Goal: Task Accomplishment & Management: Use online tool/utility

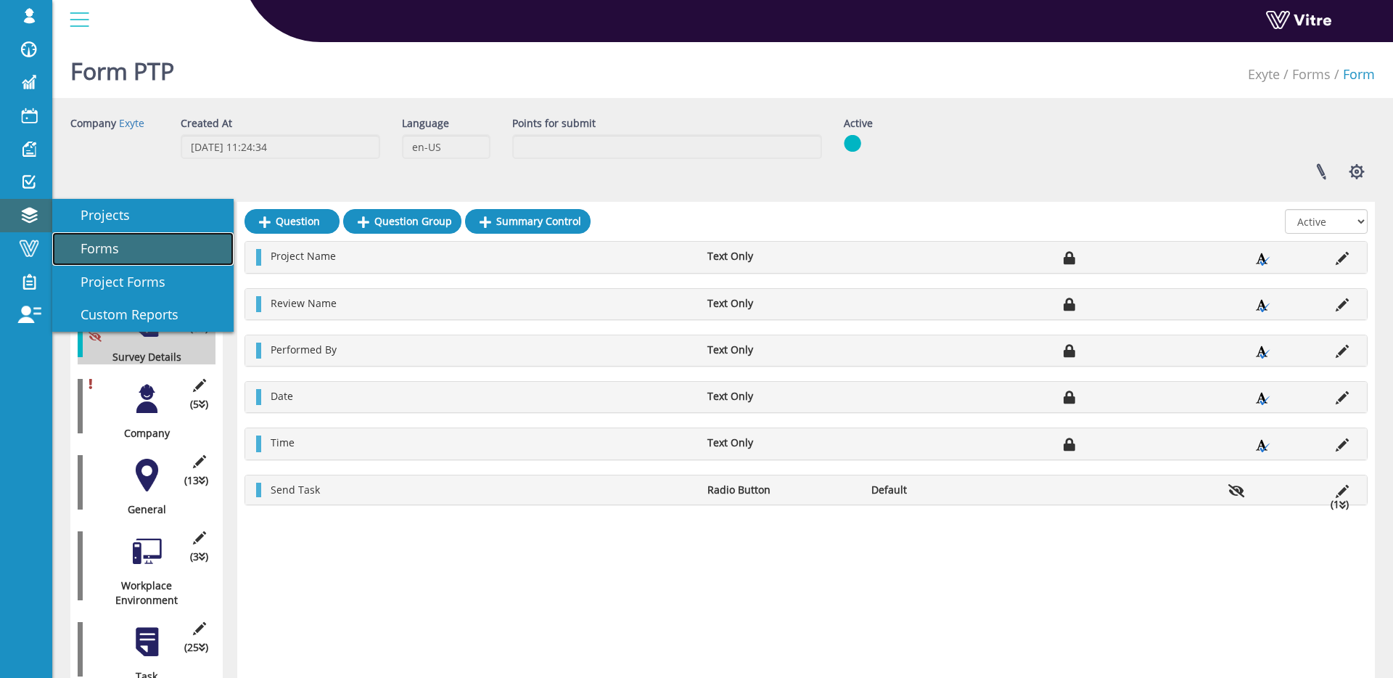
click at [67, 238] on link "Forms" at bounding box center [142, 248] width 181 height 33
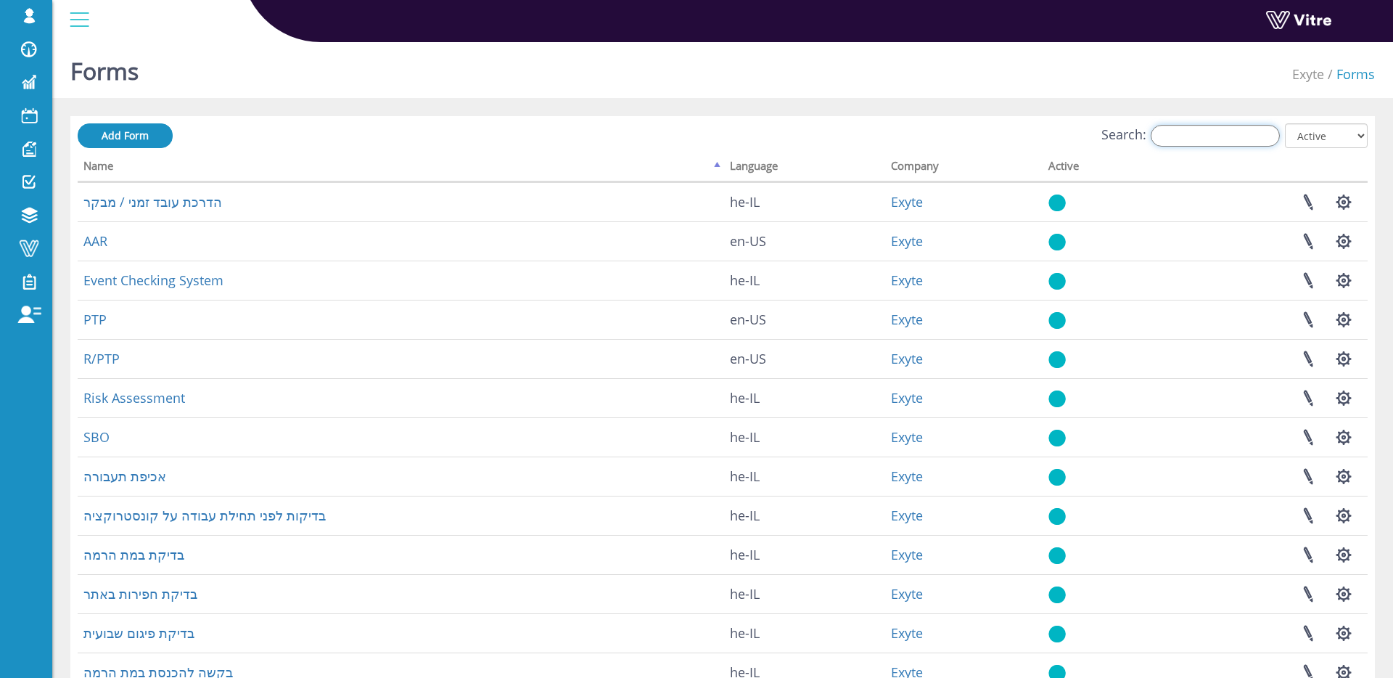
click at [1268, 133] on input "Search:" at bounding box center [1215, 136] width 129 height 22
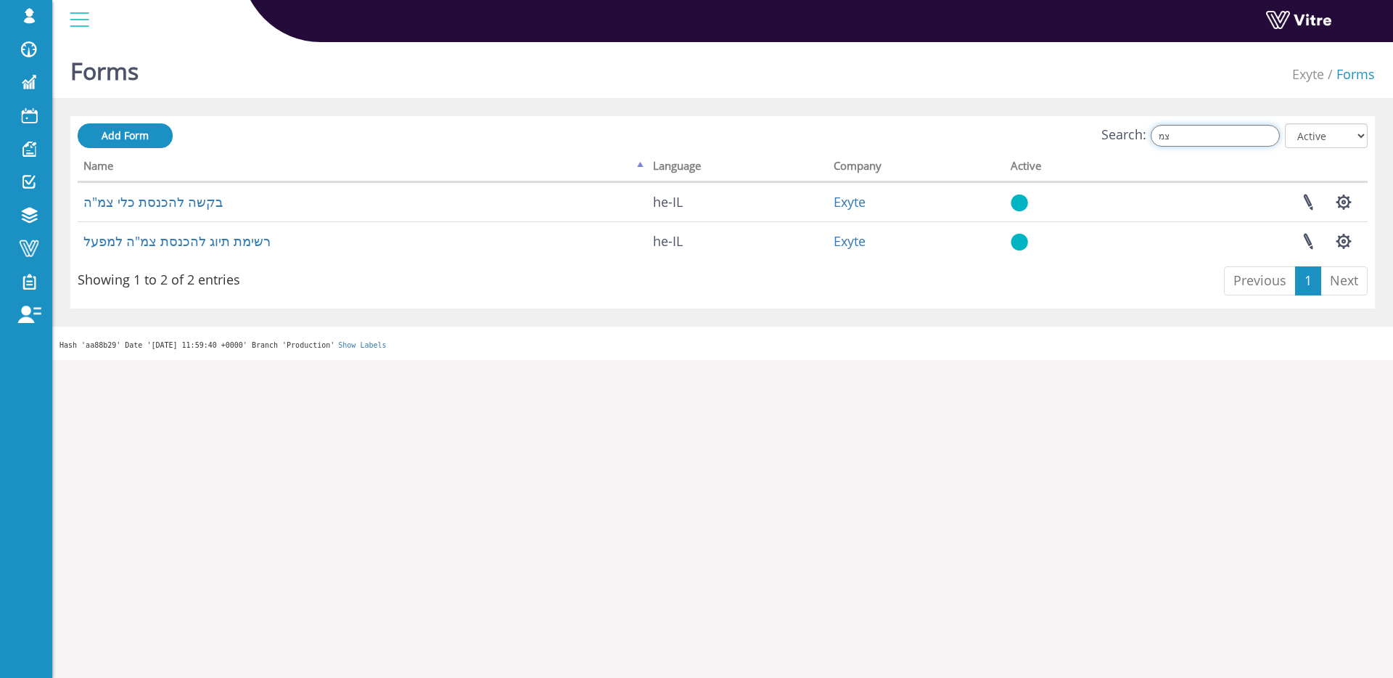
type input "צ"
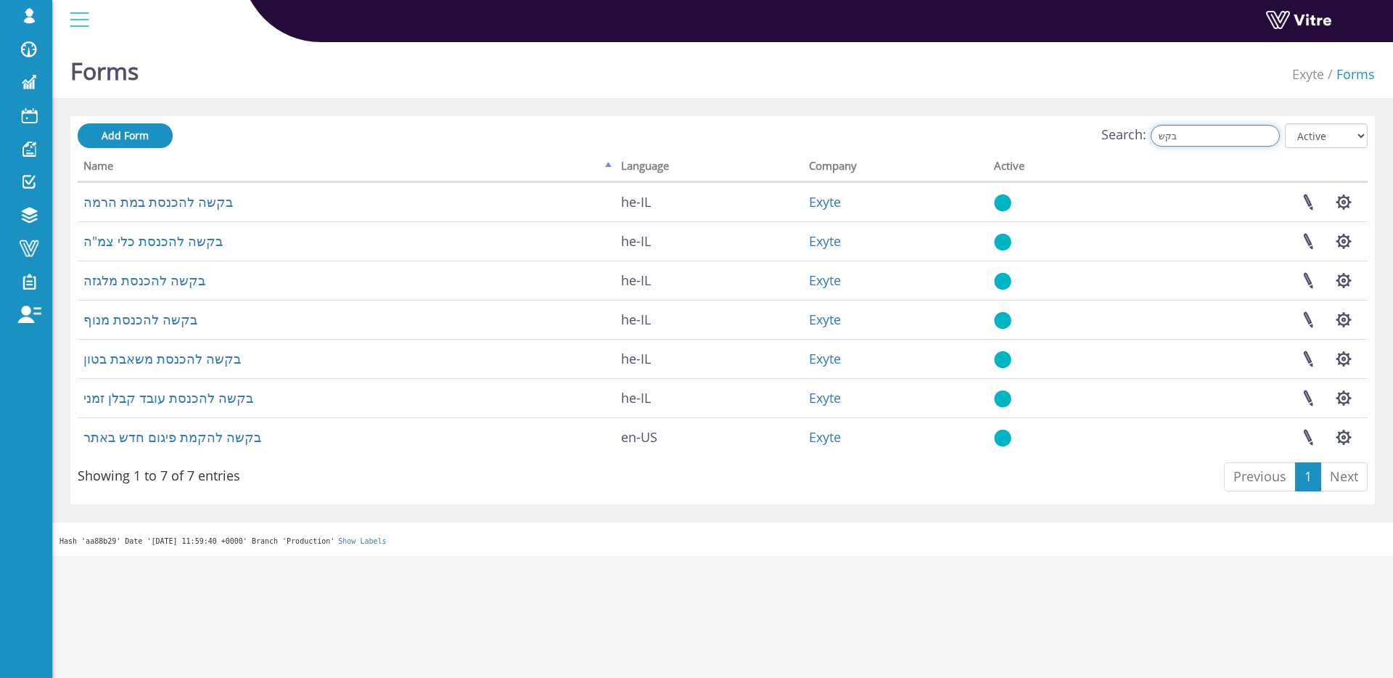
click at [1222, 141] on input "בקש" at bounding box center [1215, 136] width 129 height 22
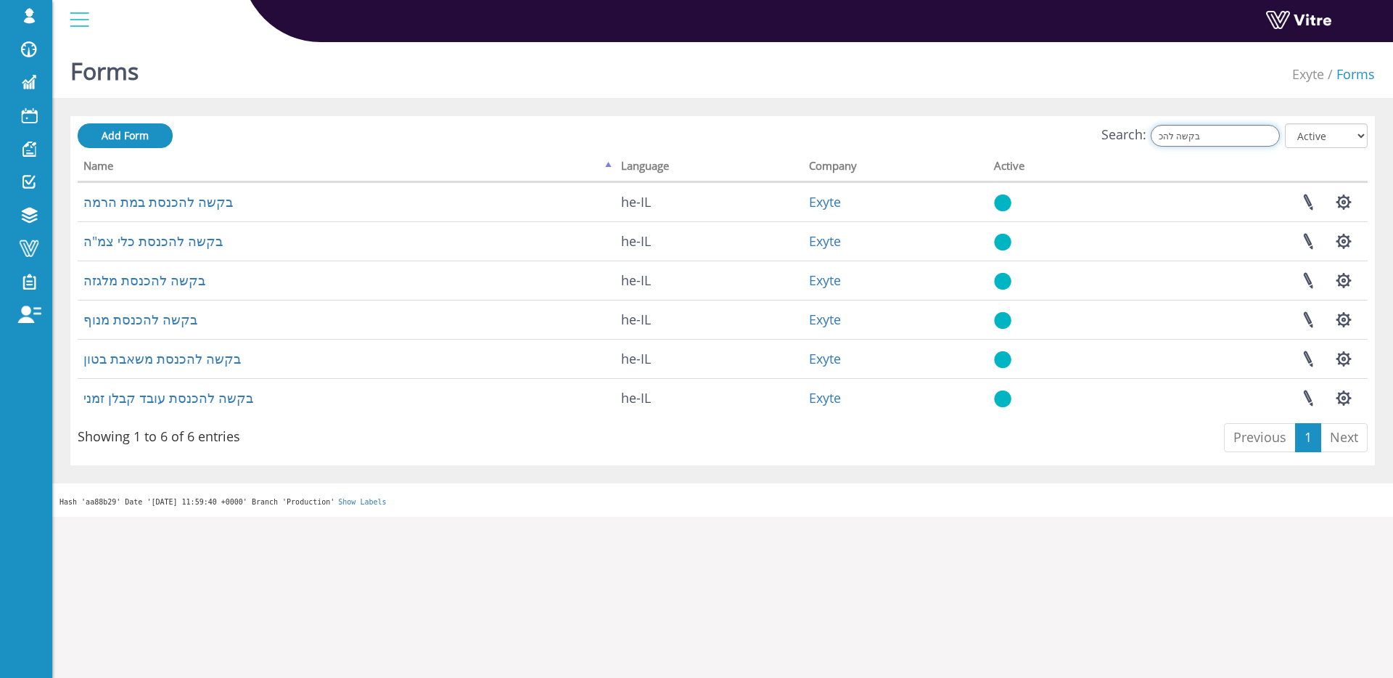
click at [1249, 138] on input "בקשה להכ" at bounding box center [1215, 136] width 129 height 22
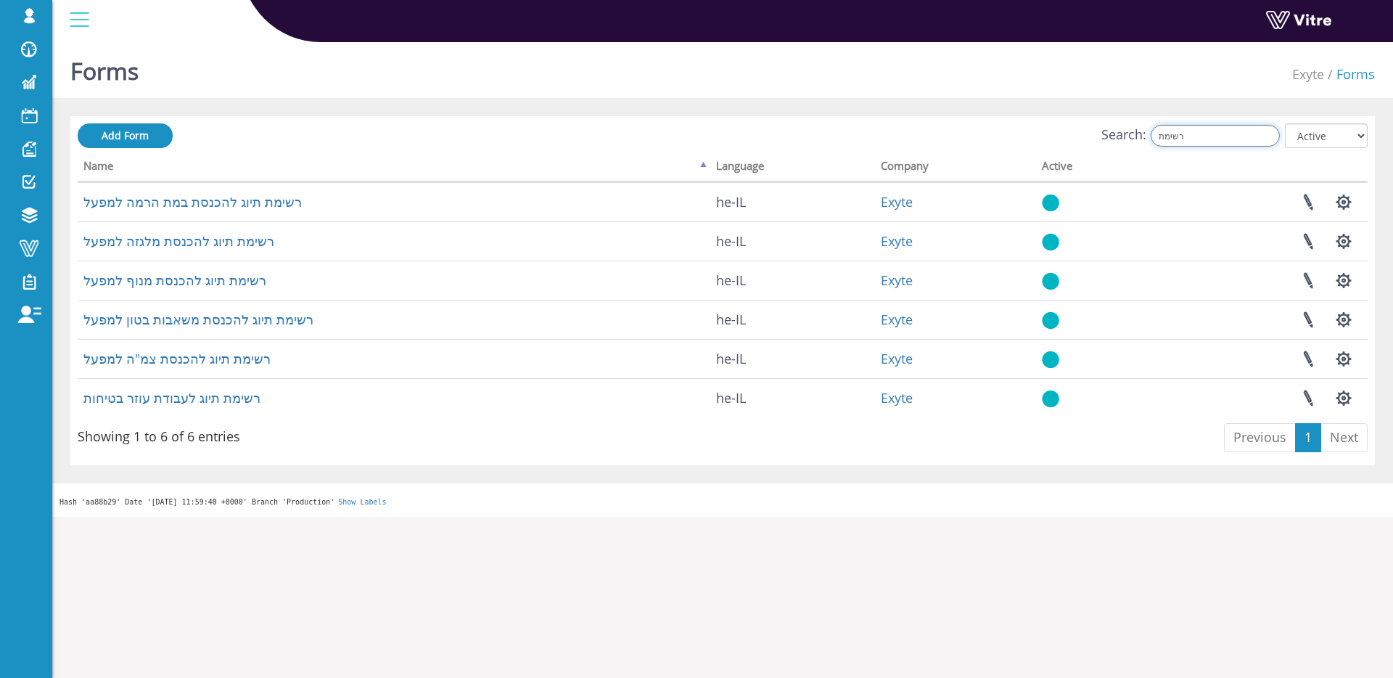
click at [1213, 132] on input "רשימת" at bounding box center [1215, 136] width 129 height 22
type input "ק"
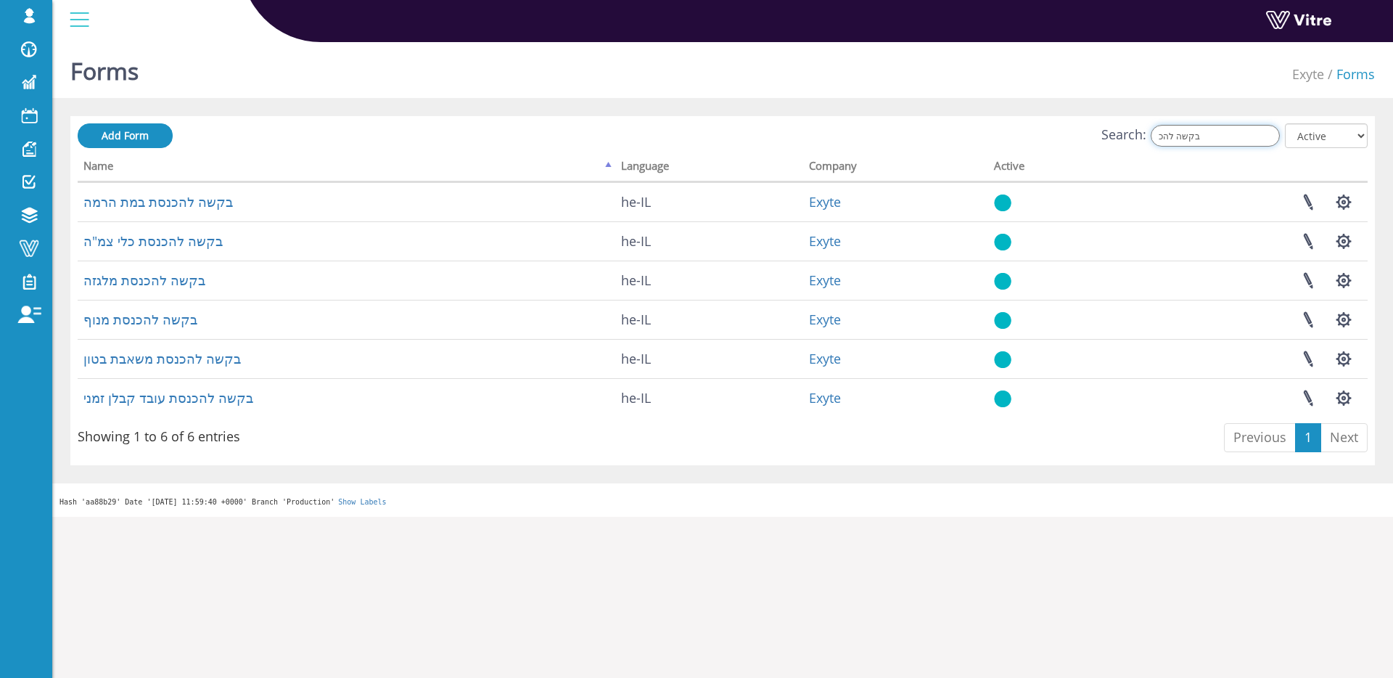
click at [1238, 128] on input "בקשה להכ" at bounding box center [1215, 136] width 129 height 22
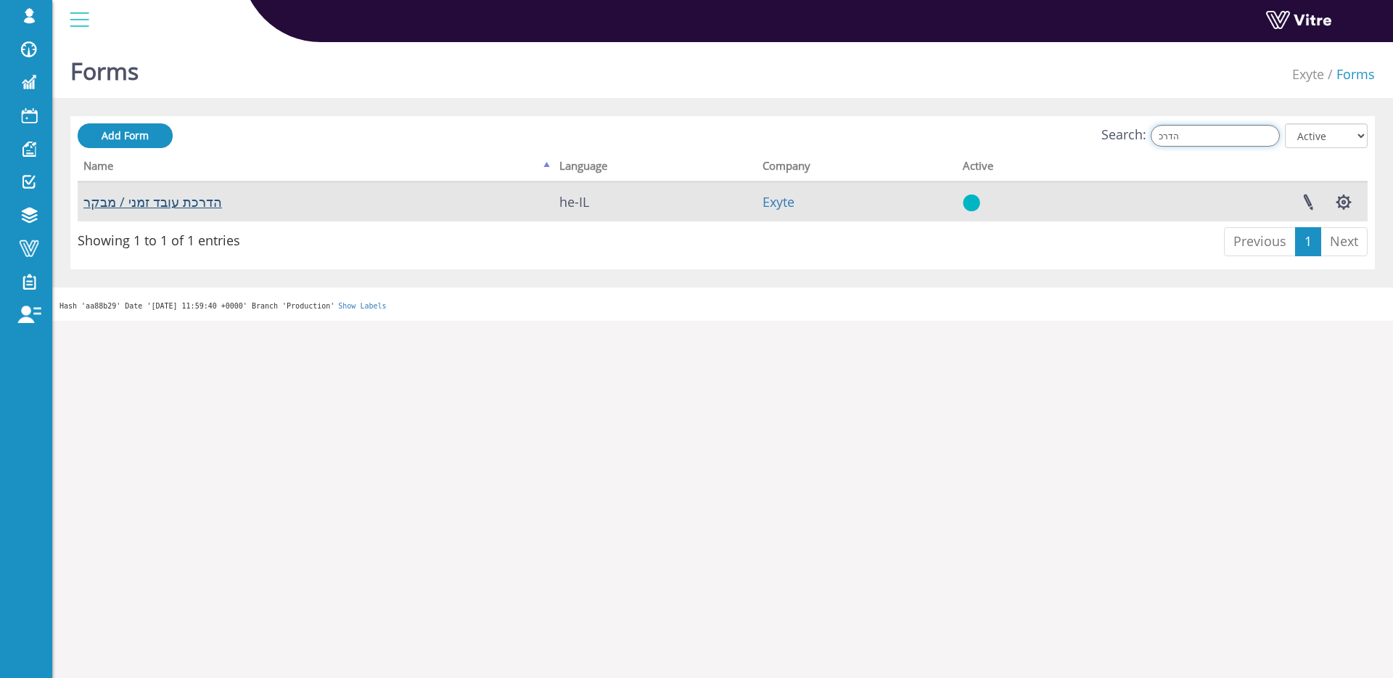
type input "הדרכ"
click at [191, 200] on link "הדרכת עובד זמני / מבקר" at bounding box center [152, 201] width 139 height 17
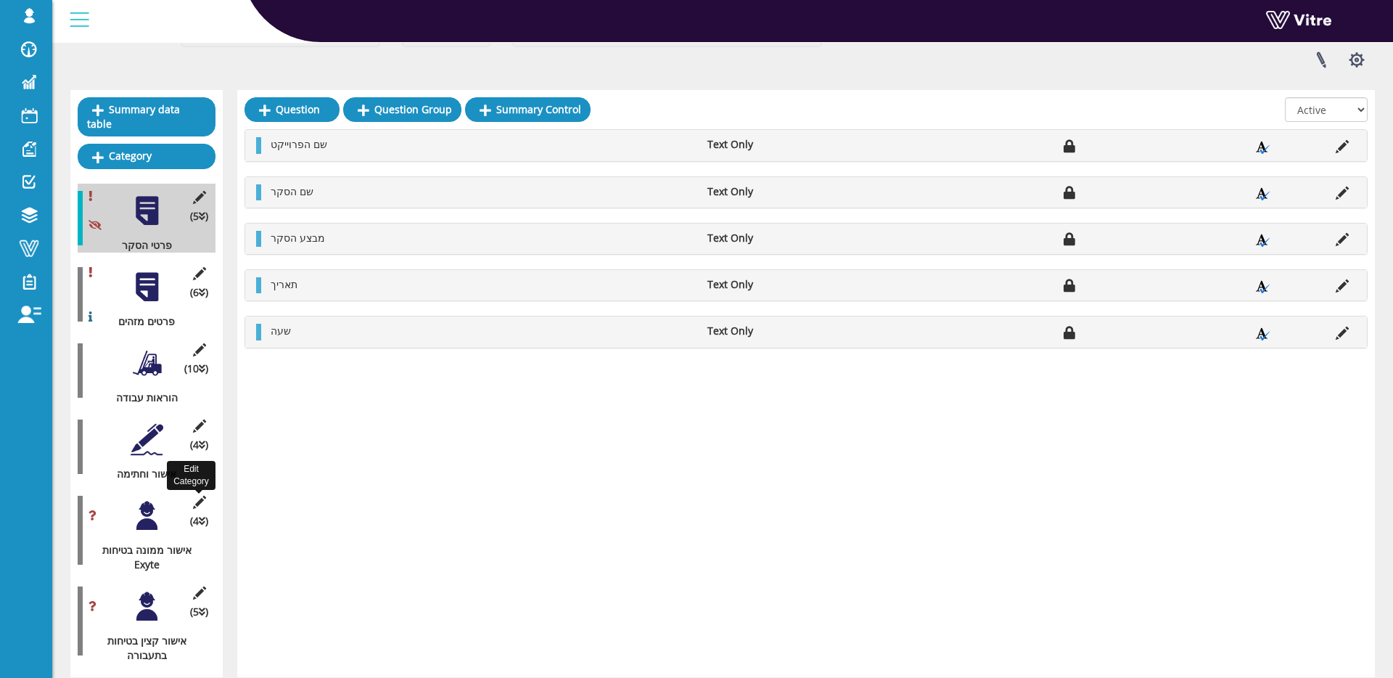
scroll to position [126, 0]
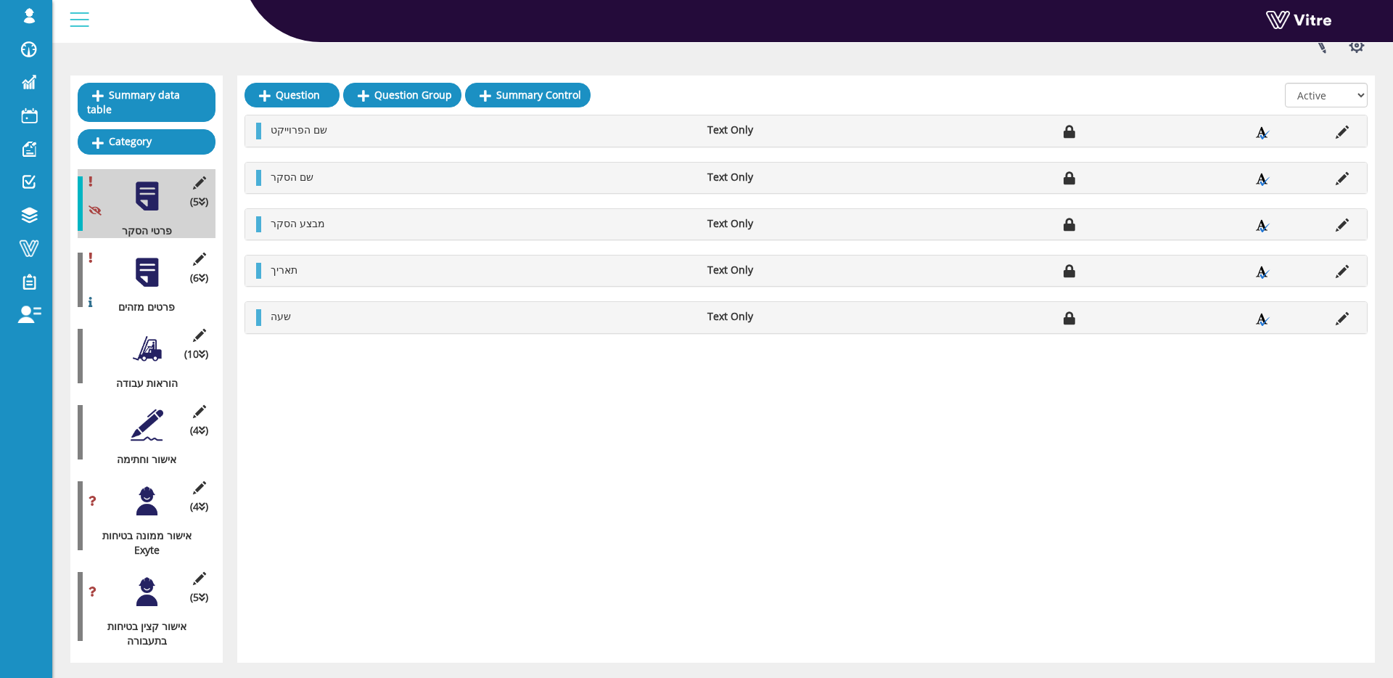
click at [148, 504] on div at bounding box center [147, 501] width 33 height 33
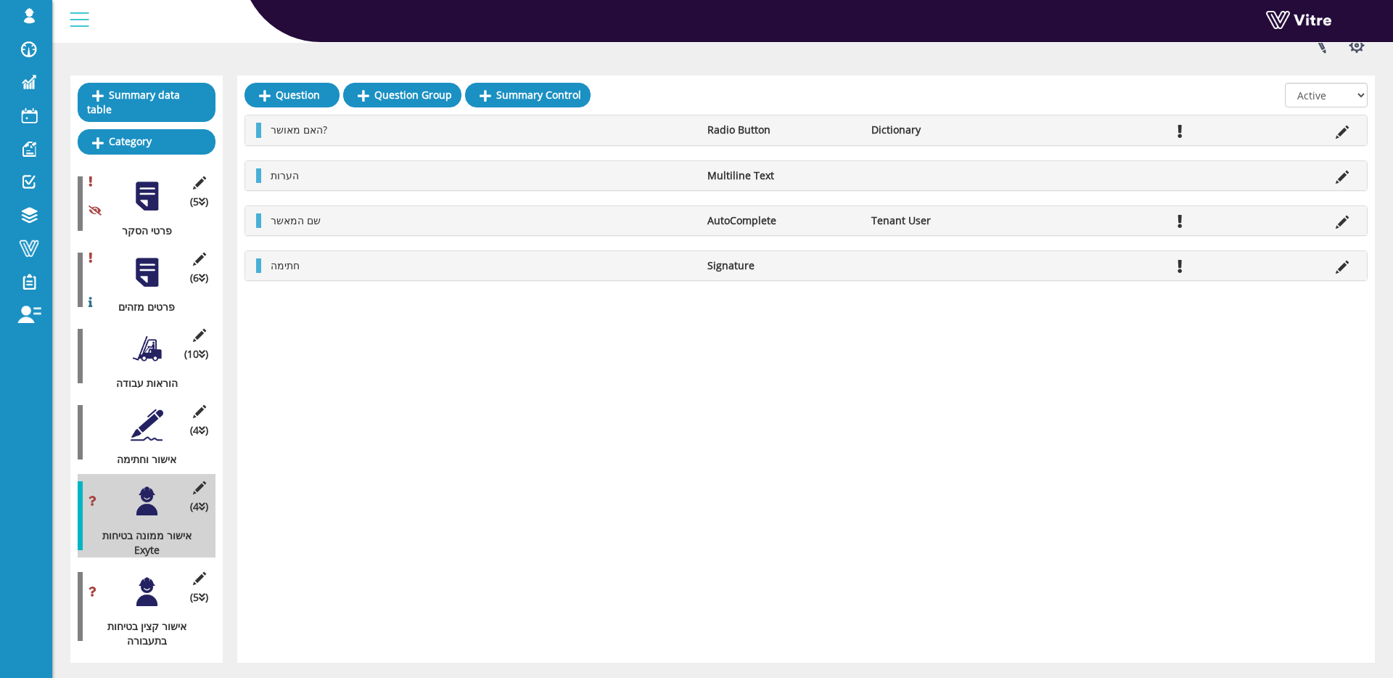
click at [143, 582] on div at bounding box center [147, 591] width 33 height 33
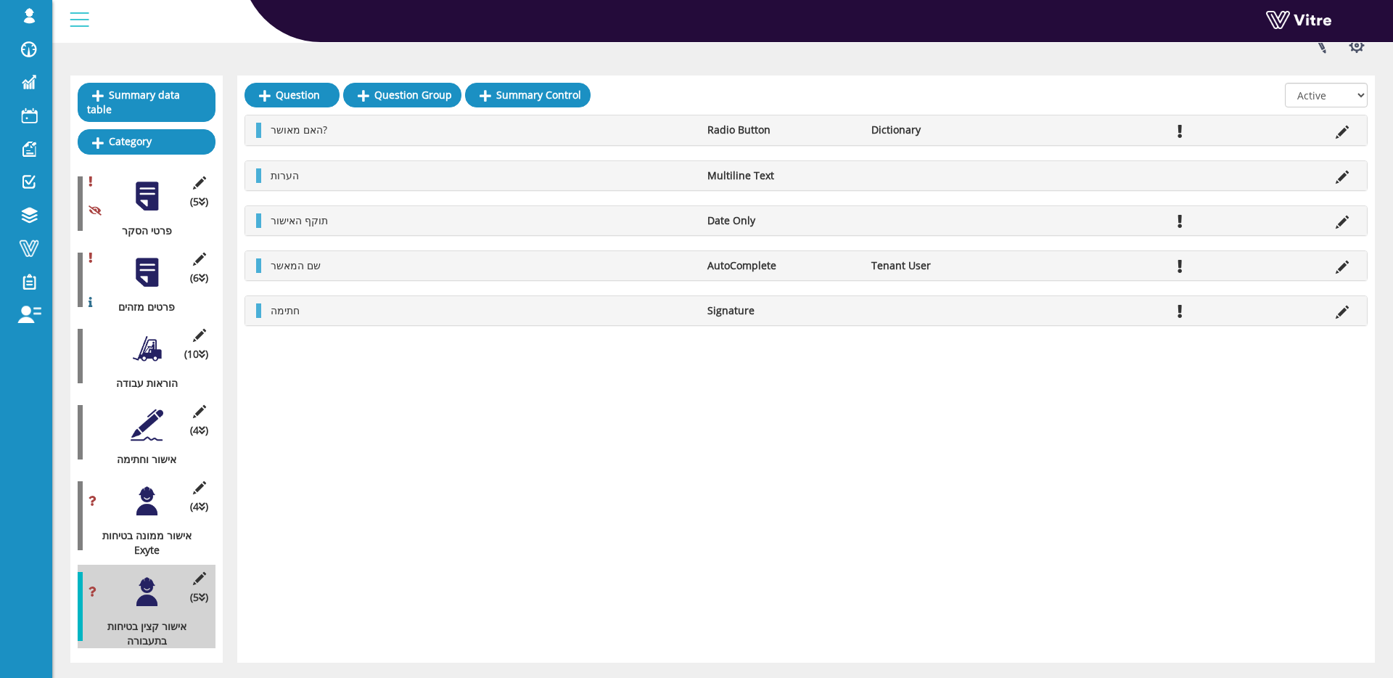
click at [155, 496] on div at bounding box center [147, 501] width 33 height 33
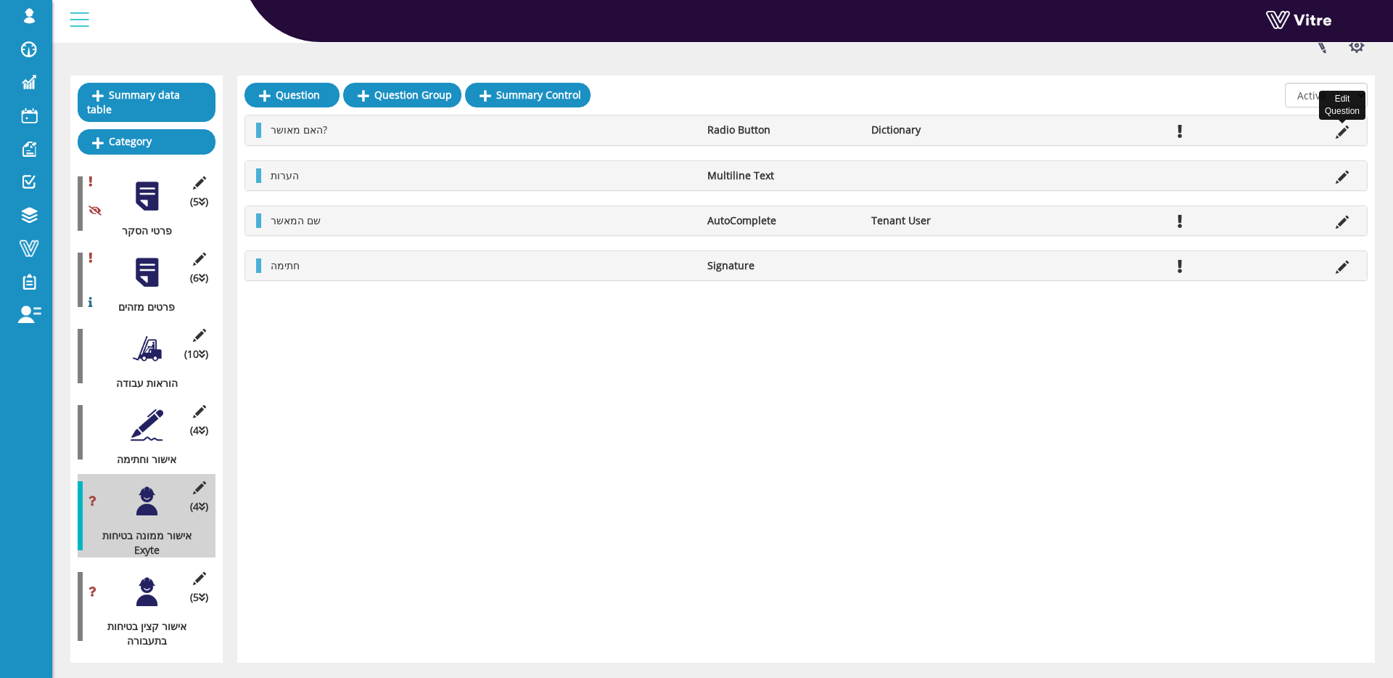
click at [1339, 131] on icon at bounding box center [1342, 132] width 13 height 13
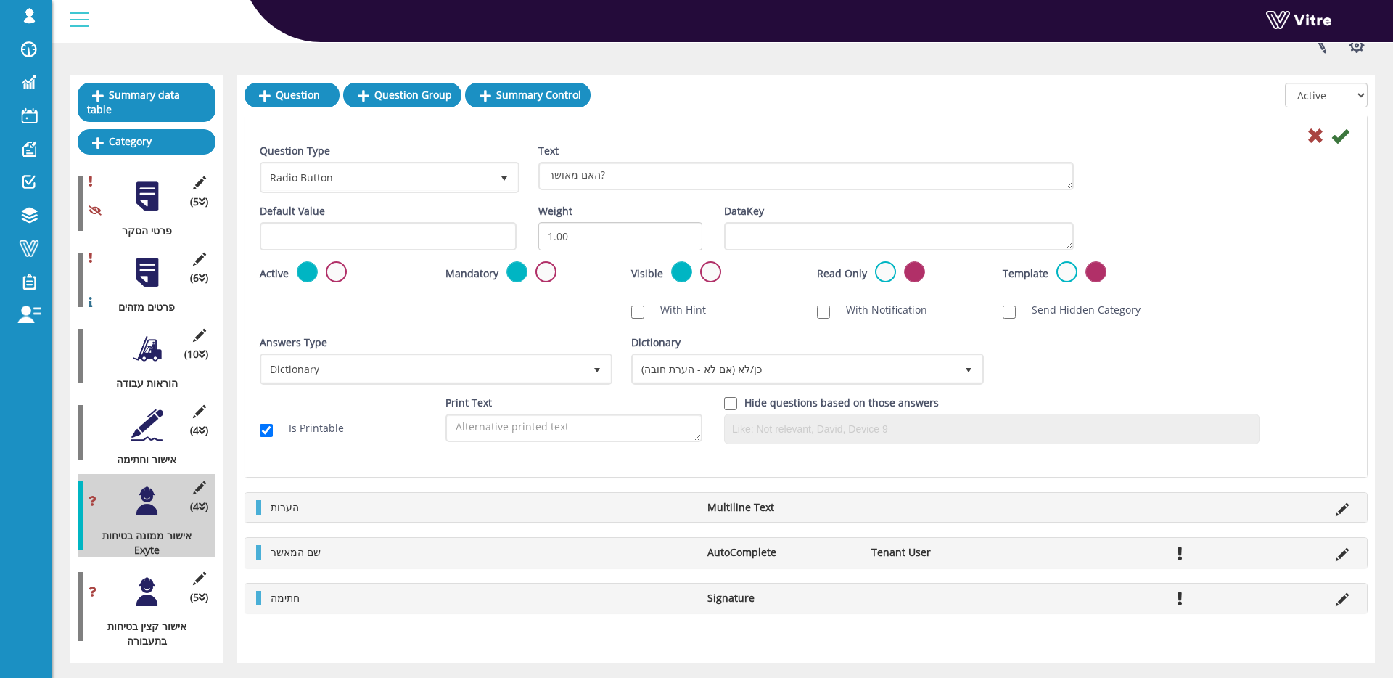
scroll to position [0, 0]
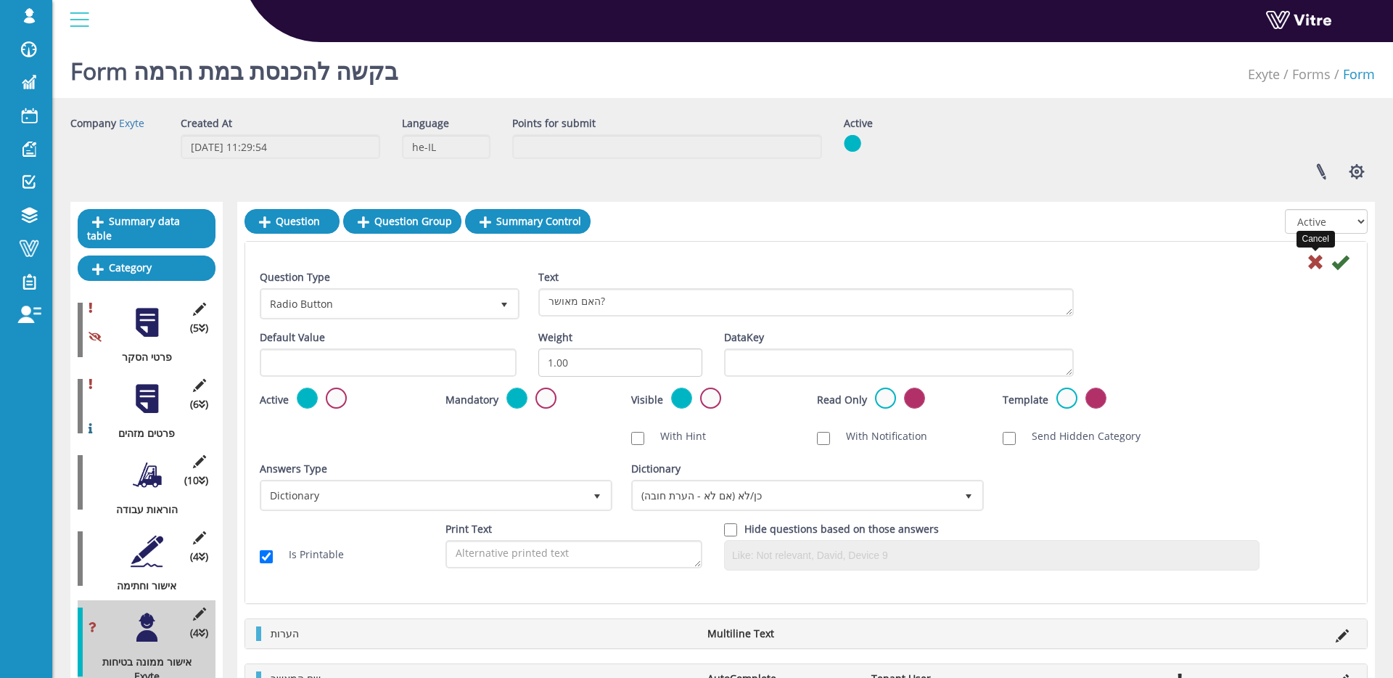
click at [1308, 257] on icon at bounding box center [1315, 261] width 17 height 17
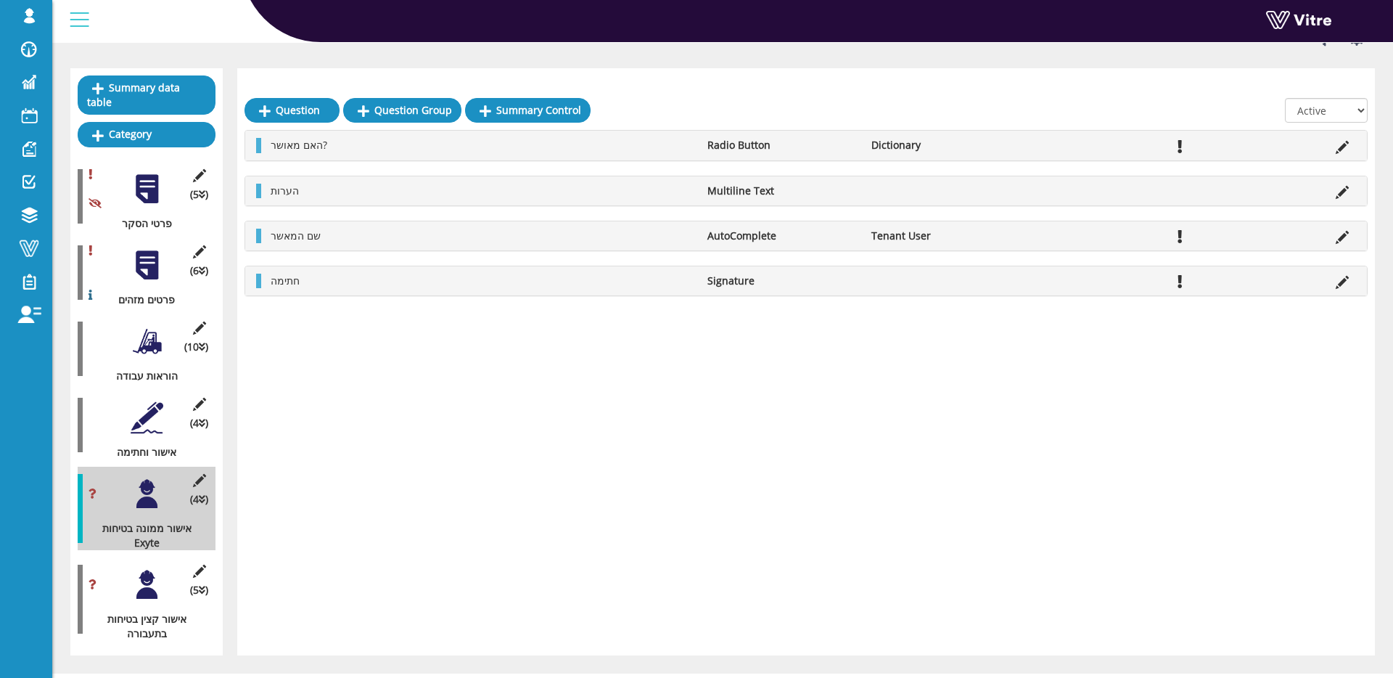
scroll to position [163, 0]
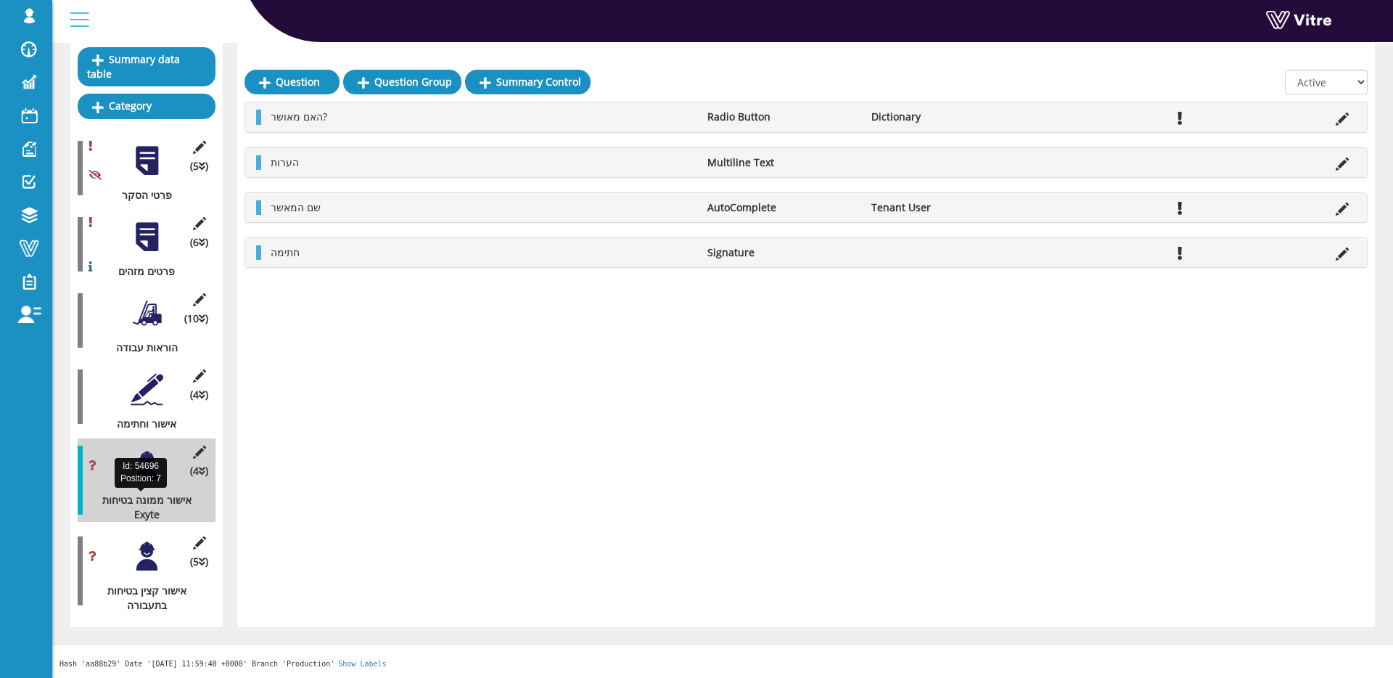
drag, startPoint x: 131, startPoint y: 514, endPoint x: 196, endPoint y: 499, distance: 66.9
click at [196, 499] on div "אישור ממונה בטיחות Exyte" at bounding box center [141, 507] width 127 height 29
click at [190, 500] on div "אישור ממונה בטיחות Exyte" at bounding box center [141, 507] width 127 height 29
click at [163, 501] on div "אישור ממונה בטיחות Exyte" at bounding box center [141, 507] width 127 height 29
click at [198, 450] on icon at bounding box center [199, 452] width 18 height 13
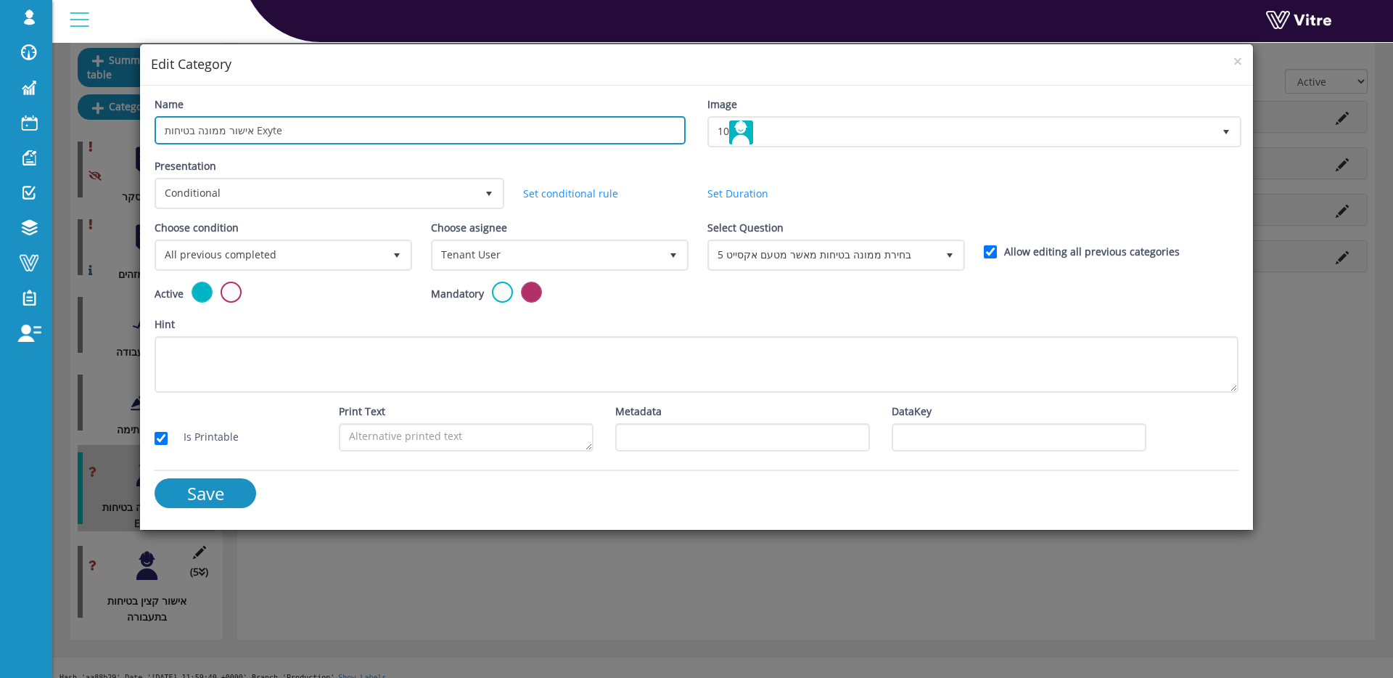
click at [356, 130] on input "אישור ממונה בטיחות Exyte" at bounding box center [420, 130] width 531 height 28
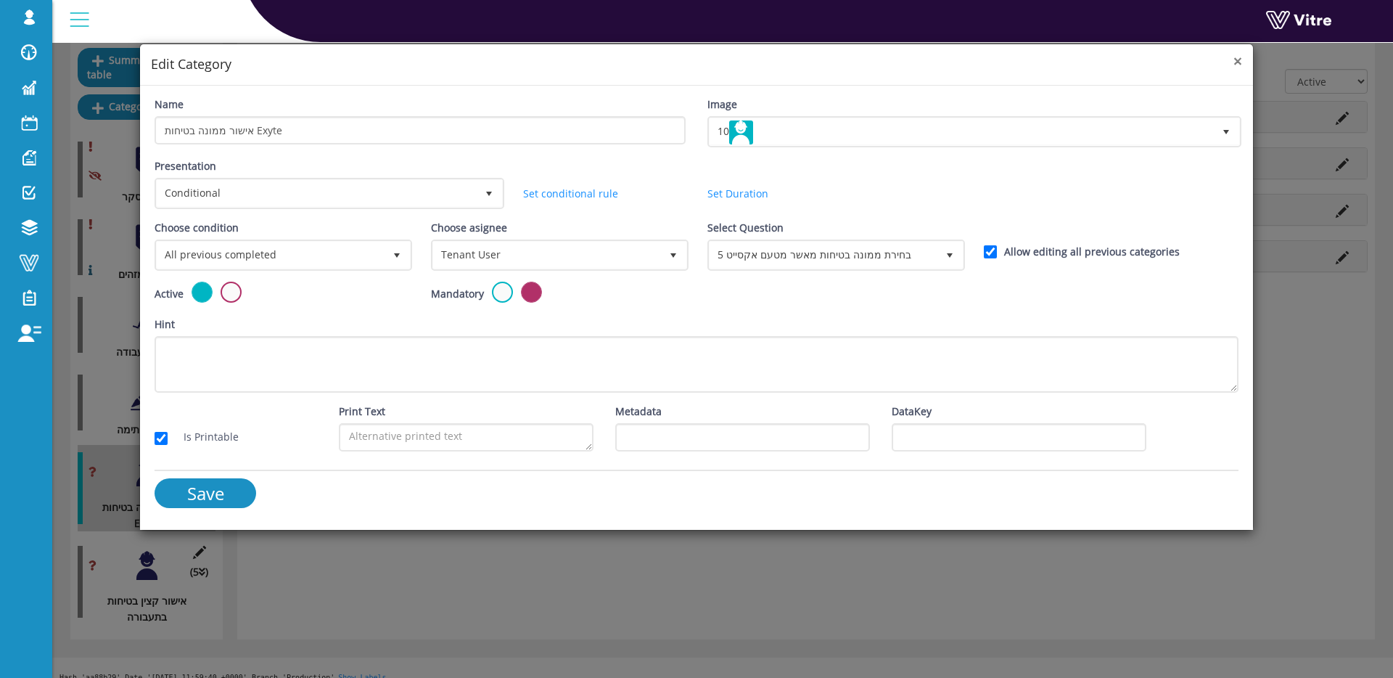
click at [1236, 60] on span "×" at bounding box center [1238, 61] width 9 height 20
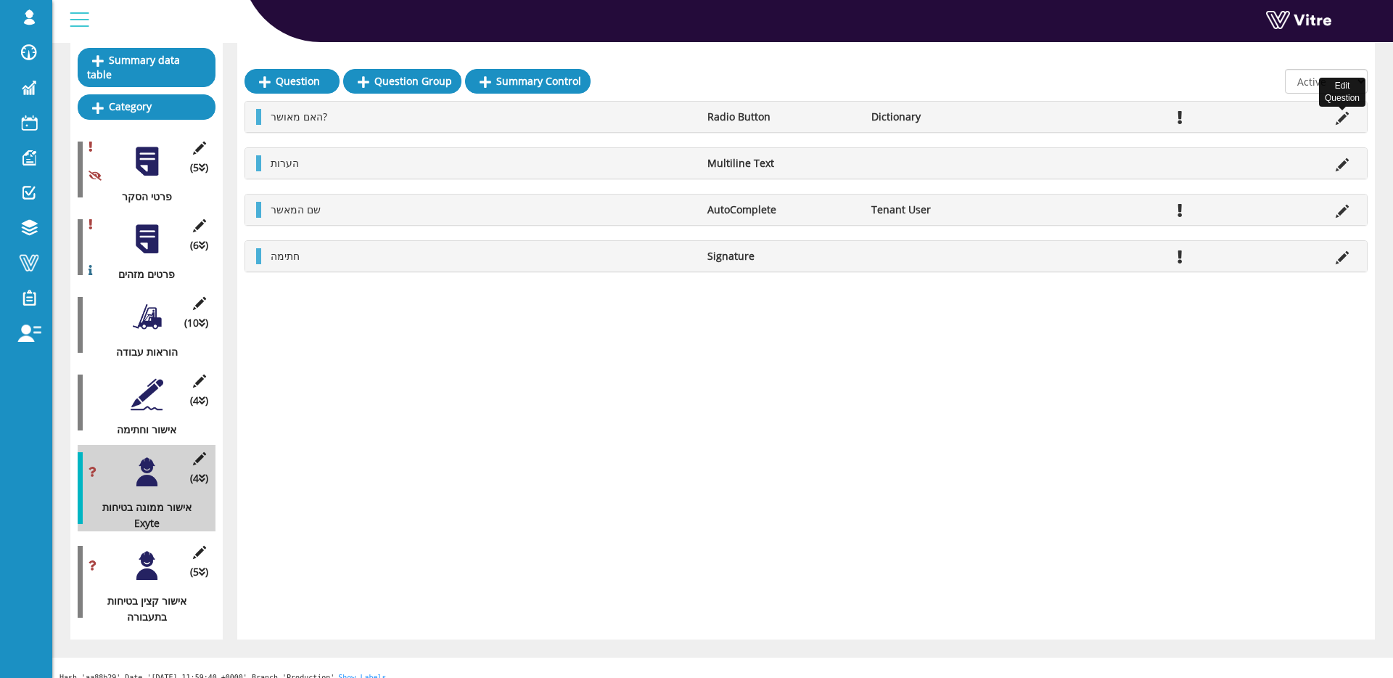
click at [1340, 119] on icon at bounding box center [1342, 118] width 13 height 13
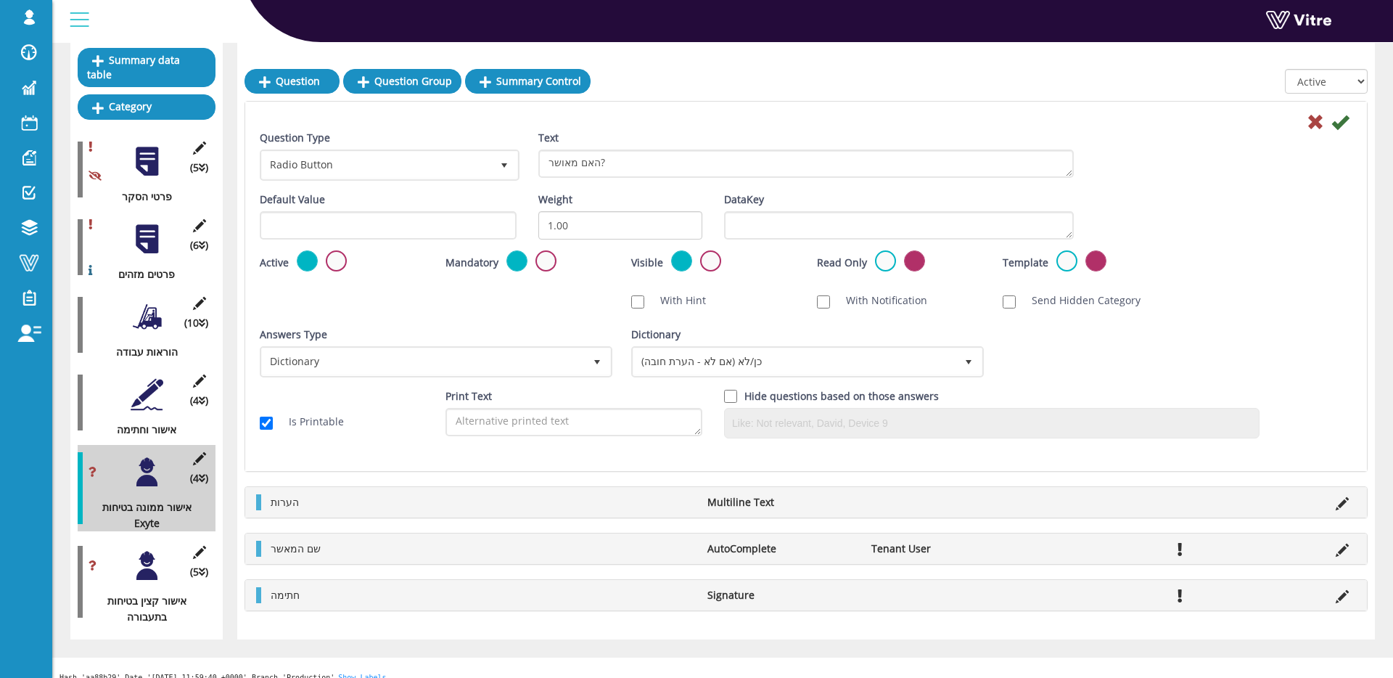
scroll to position [0, 0]
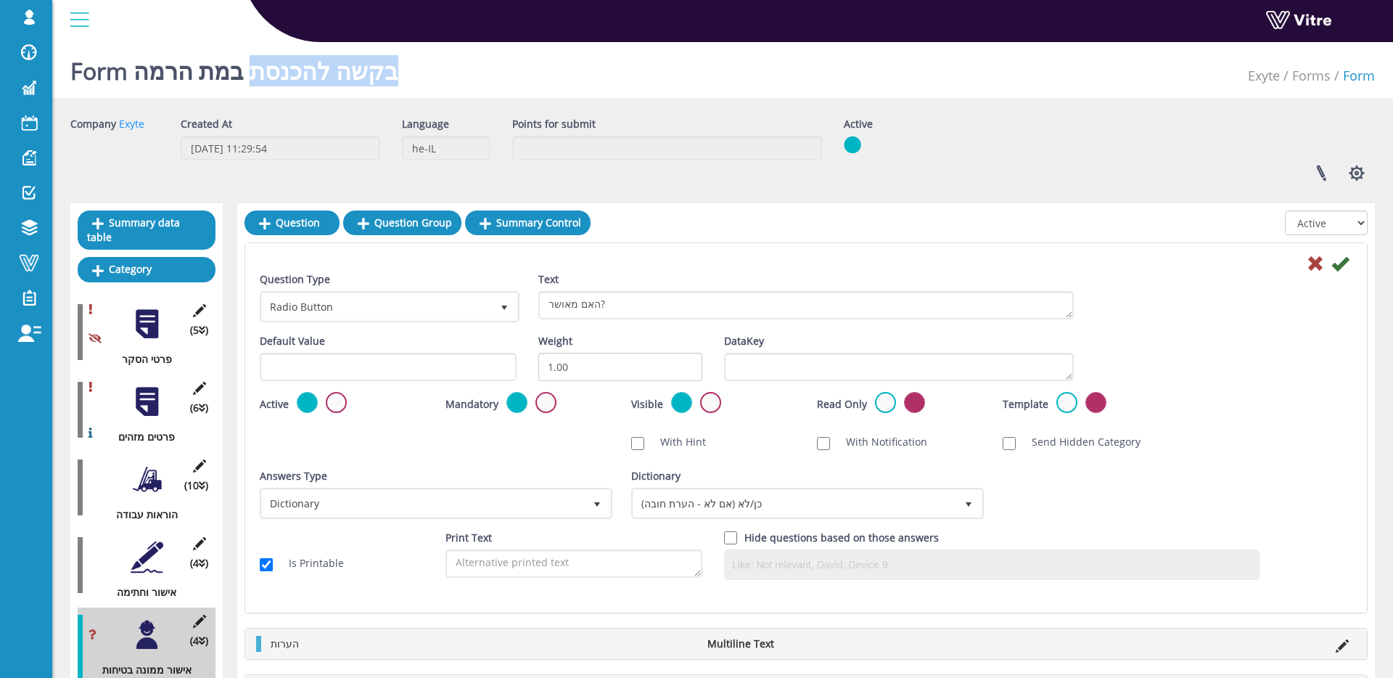
drag, startPoint x: 257, startPoint y: 65, endPoint x: 451, endPoint y: 67, distance: 194.5
click at [451, 67] on div "Form בקשה להכנסת במת הרמה Exyte Forms Form" at bounding box center [722, 67] width 1341 height 62
copy h1 "בקשה להכנסת"
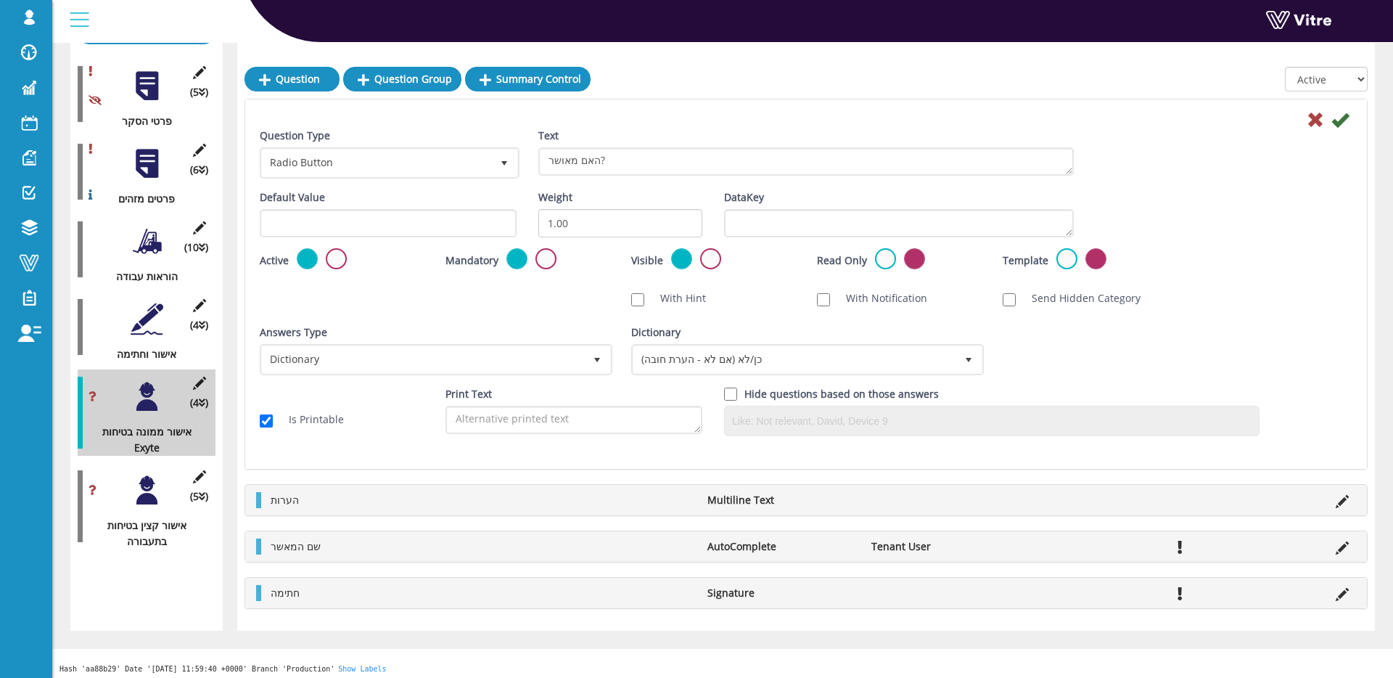
scroll to position [239, 0]
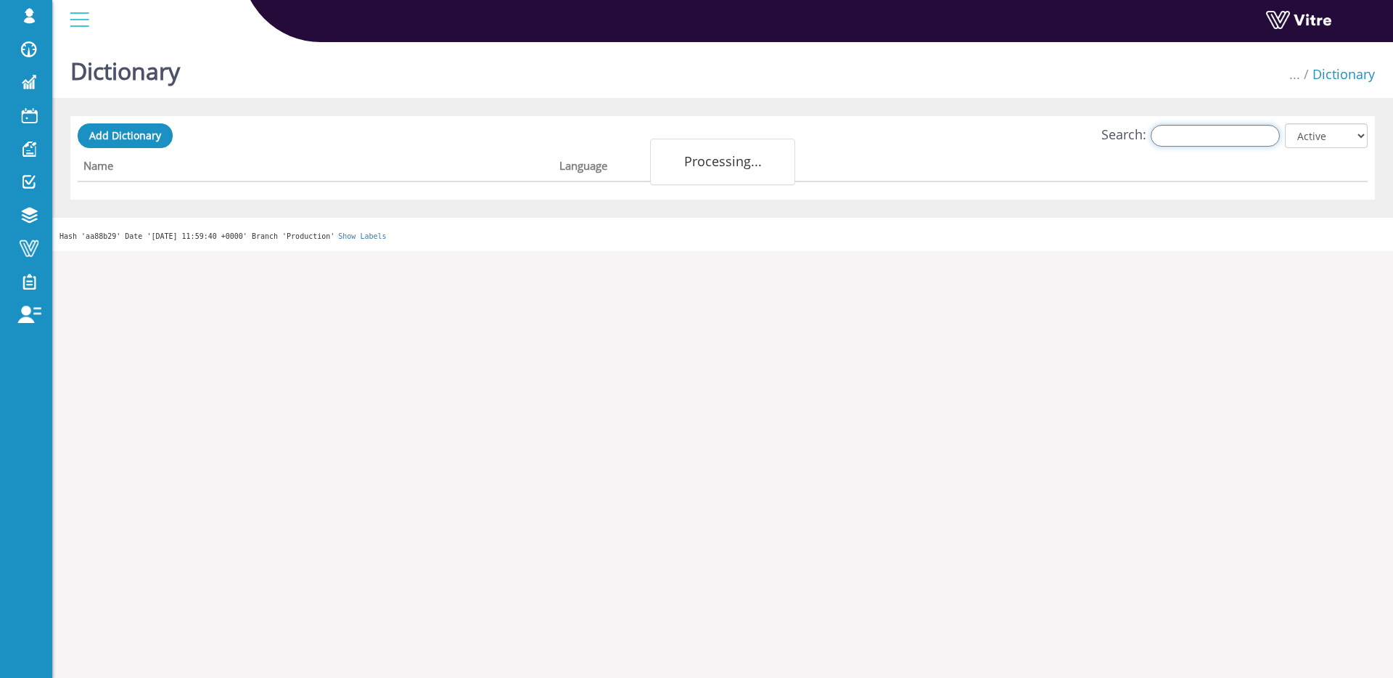
click at [1191, 133] on input "Search:" at bounding box center [1215, 136] width 129 height 22
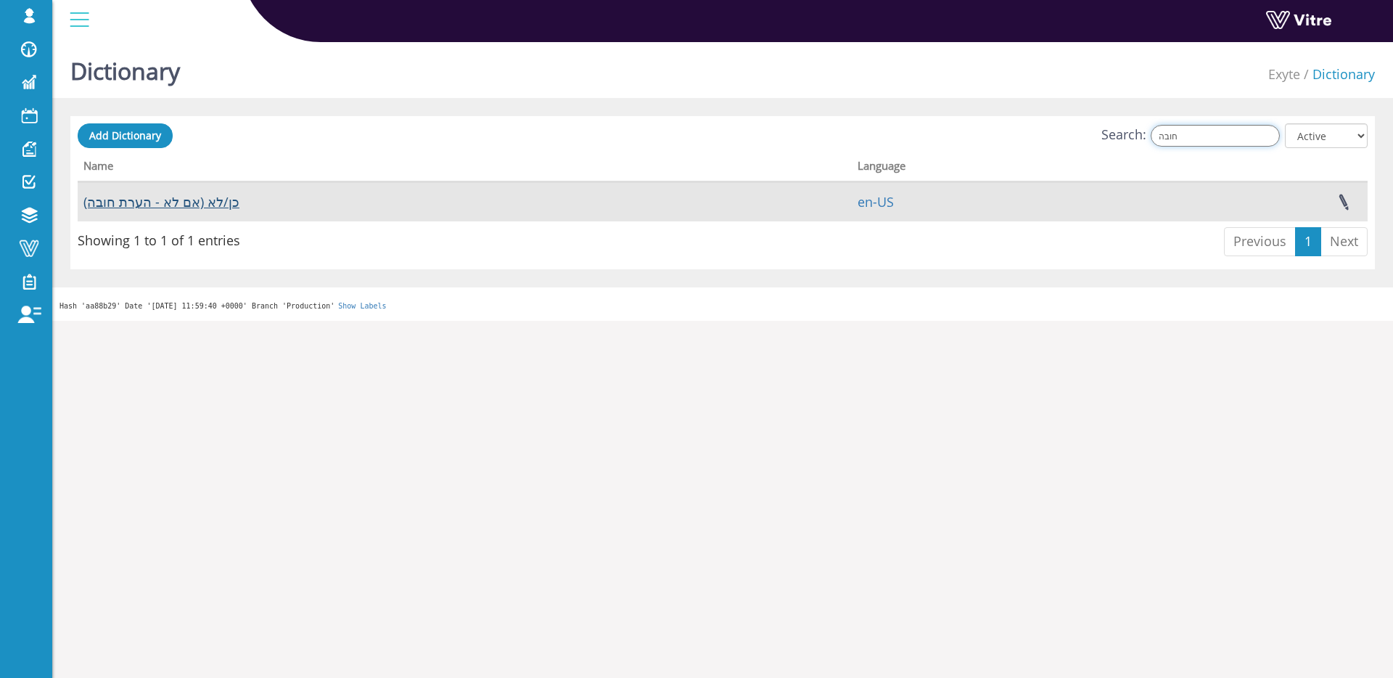
type input "חובה"
click at [222, 200] on link "כן/לא (אם לא - הערת חובה)" at bounding box center [161, 201] width 156 height 17
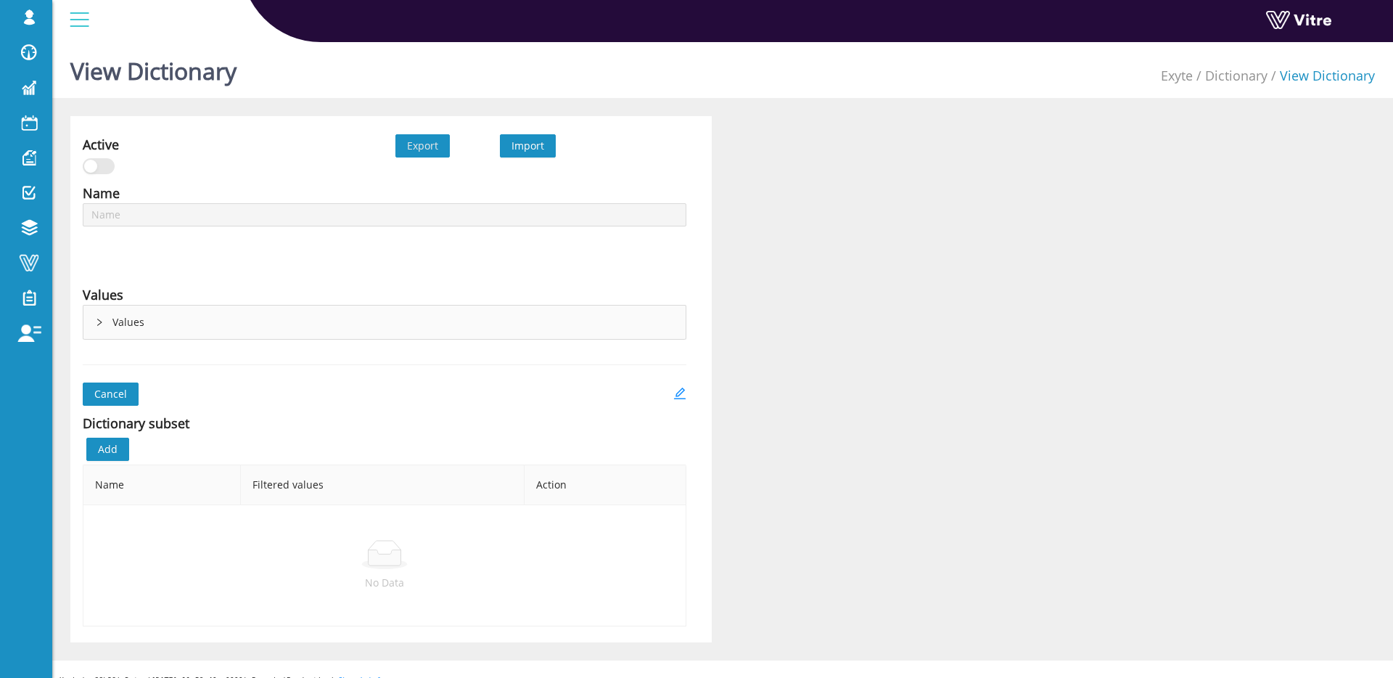
type input "כן/לא (אם לא - הערת חובה)"
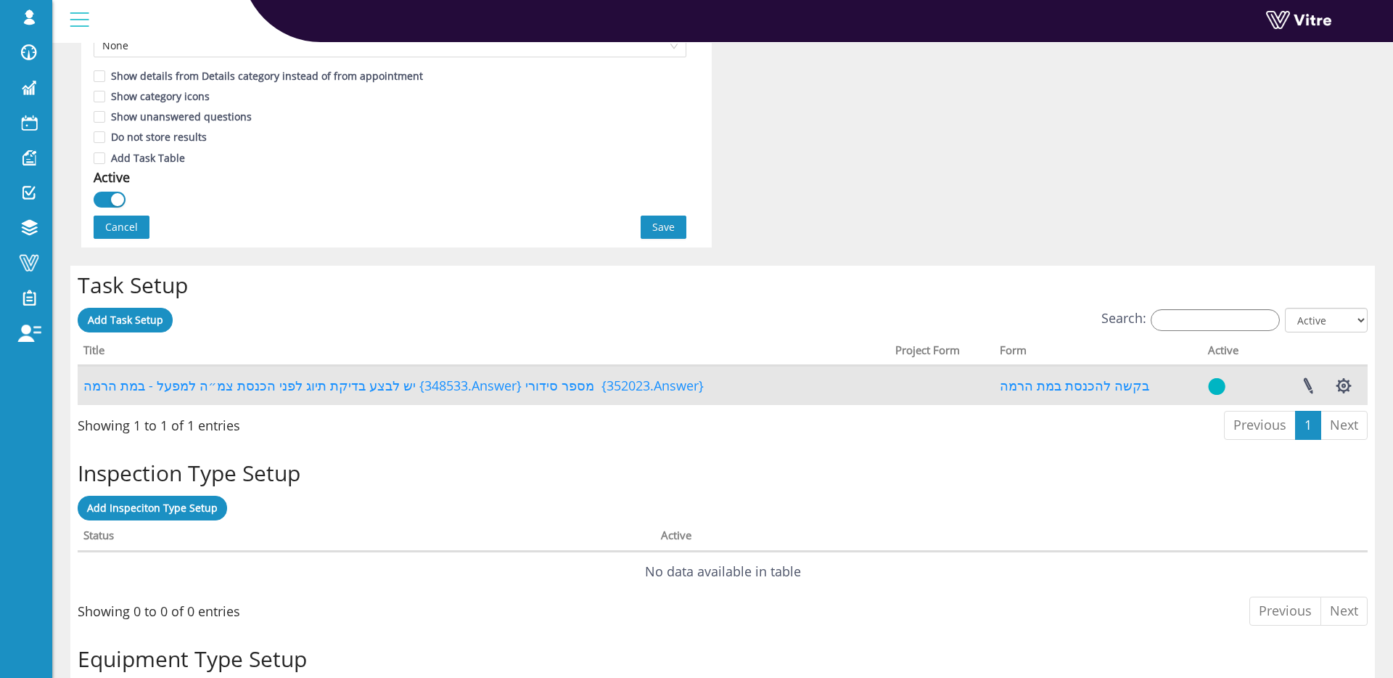
scroll to position [914, 0]
click at [1308, 385] on link at bounding box center [1308, 386] width 36 height 38
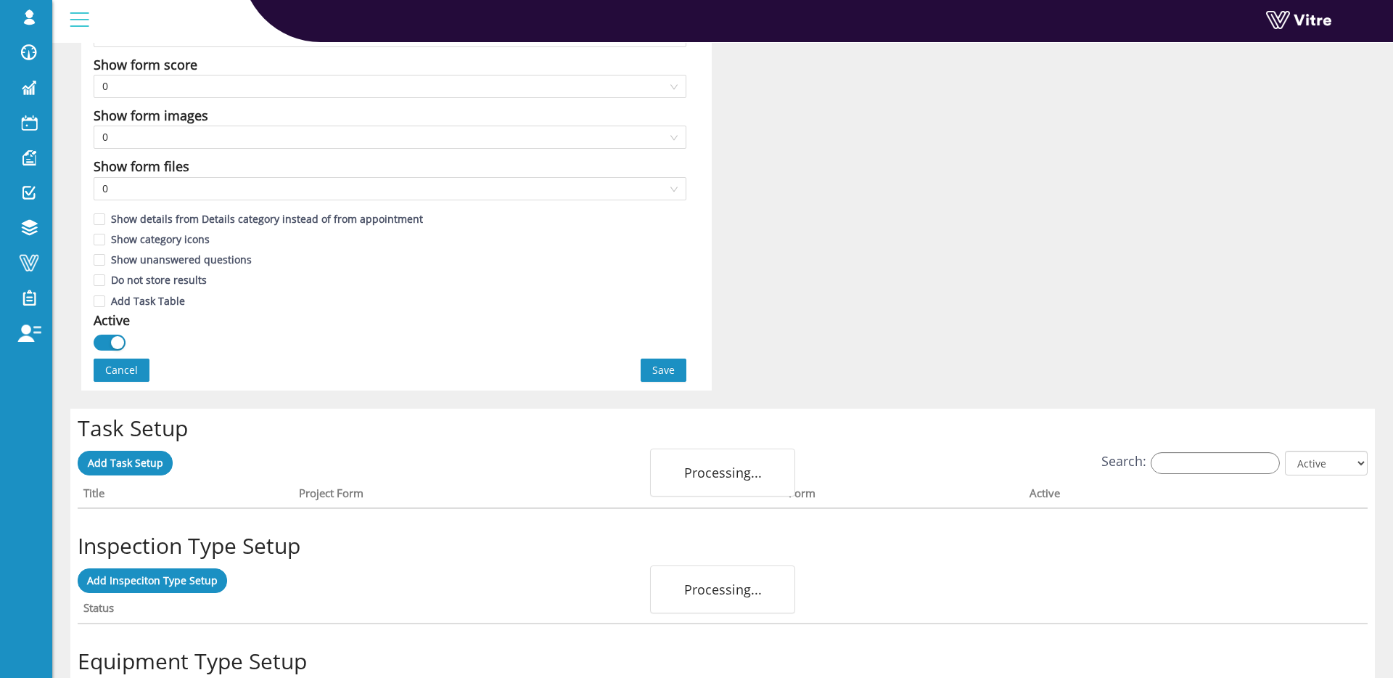
scroll to position [779, 0]
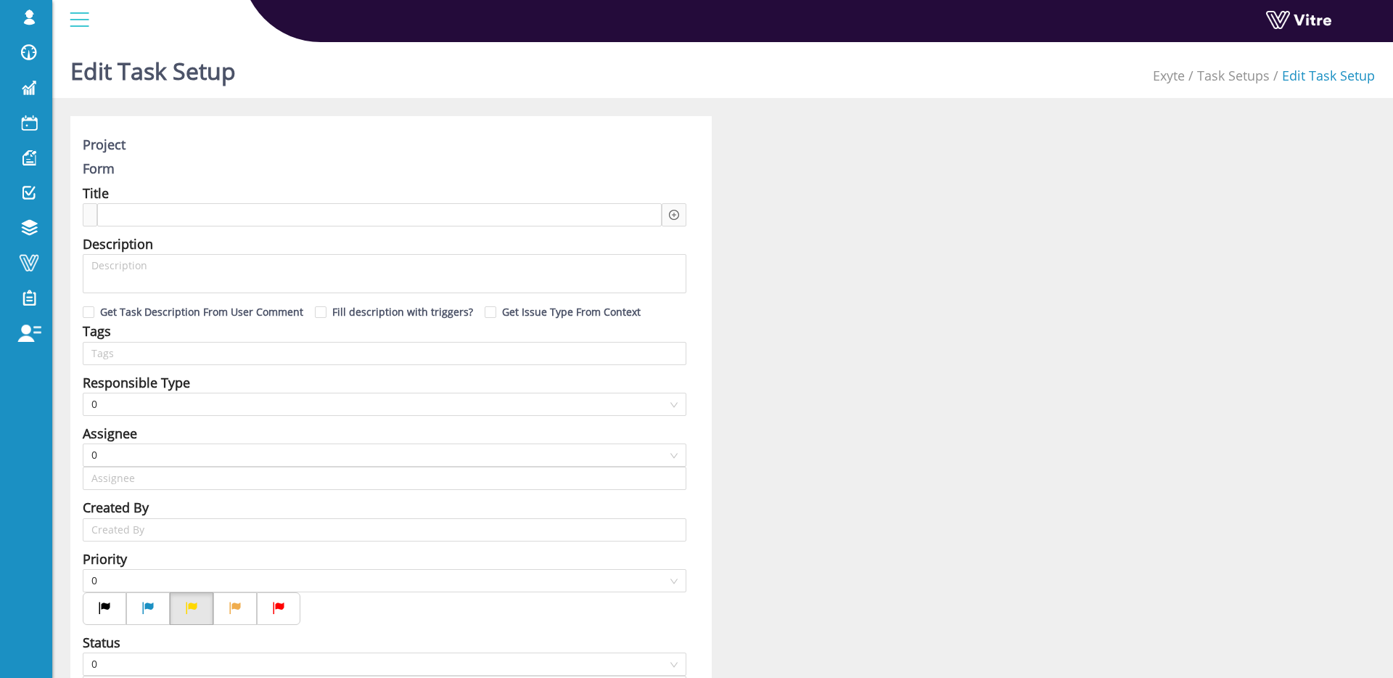
type input "[PERSON_NAME] SU"
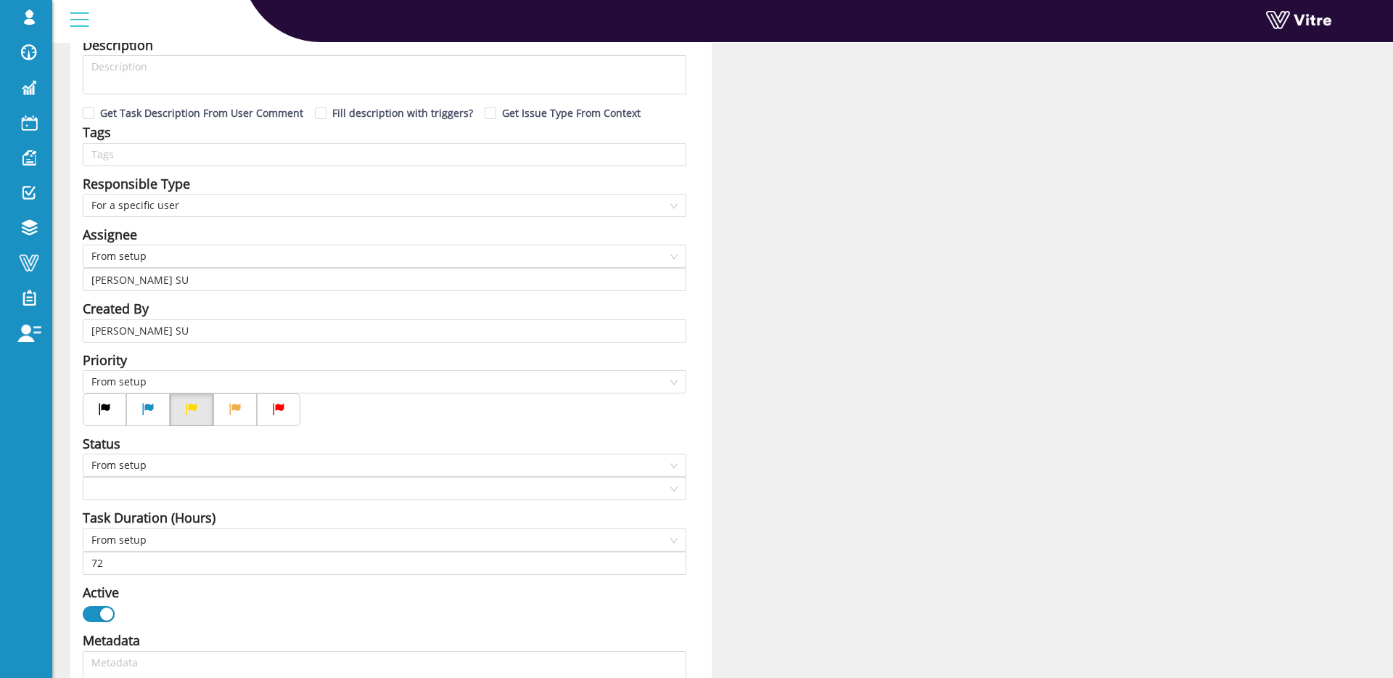
type input "12"
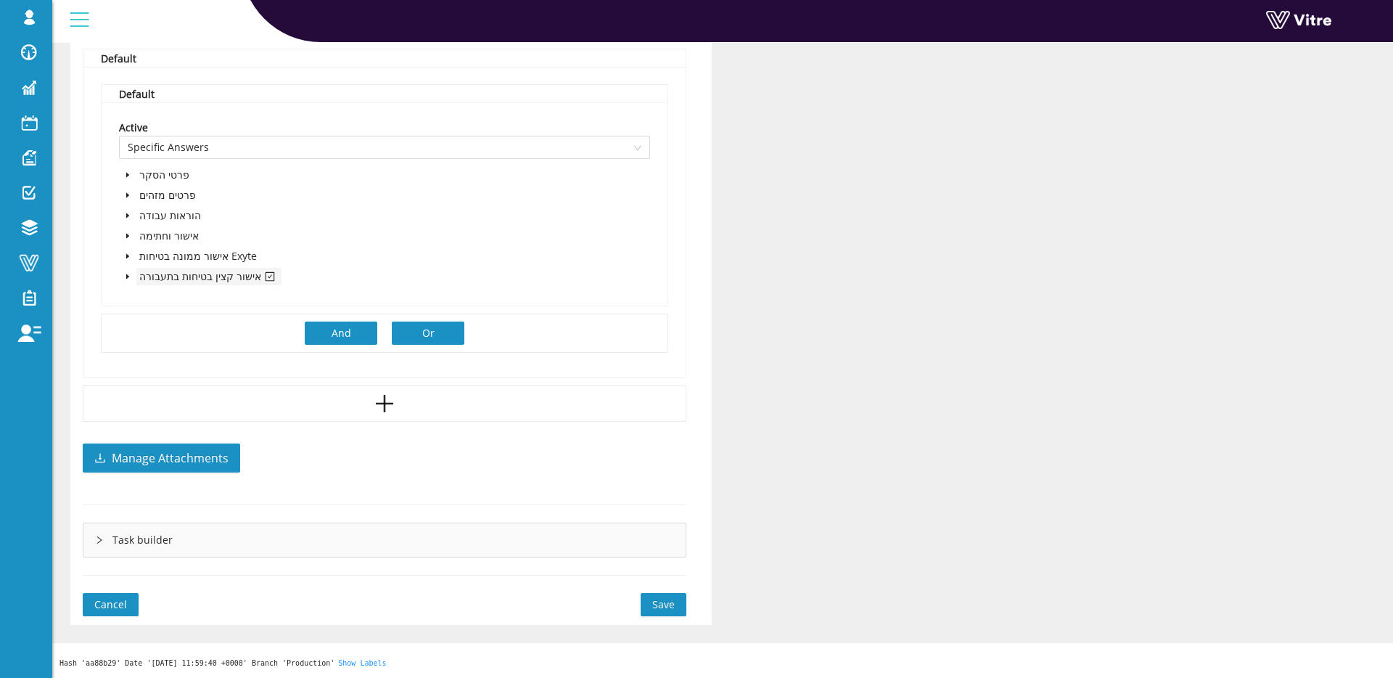
scroll to position [982, 0]
click at [126, 279] on icon "caret-down" at bounding box center [127, 279] width 3 height 5
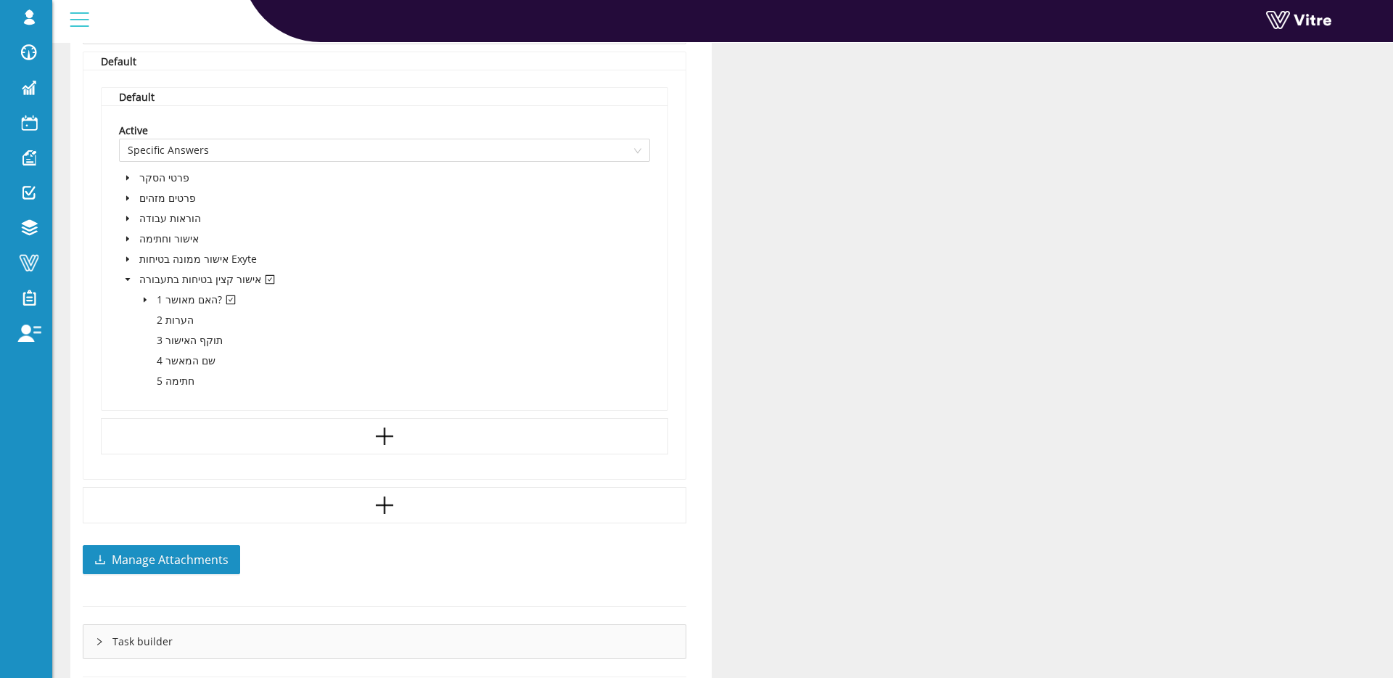
scroll to position [985, 0]
click at [144, 295] on icon "caret-down" at bounding box center [145, 297] width 3 height 5
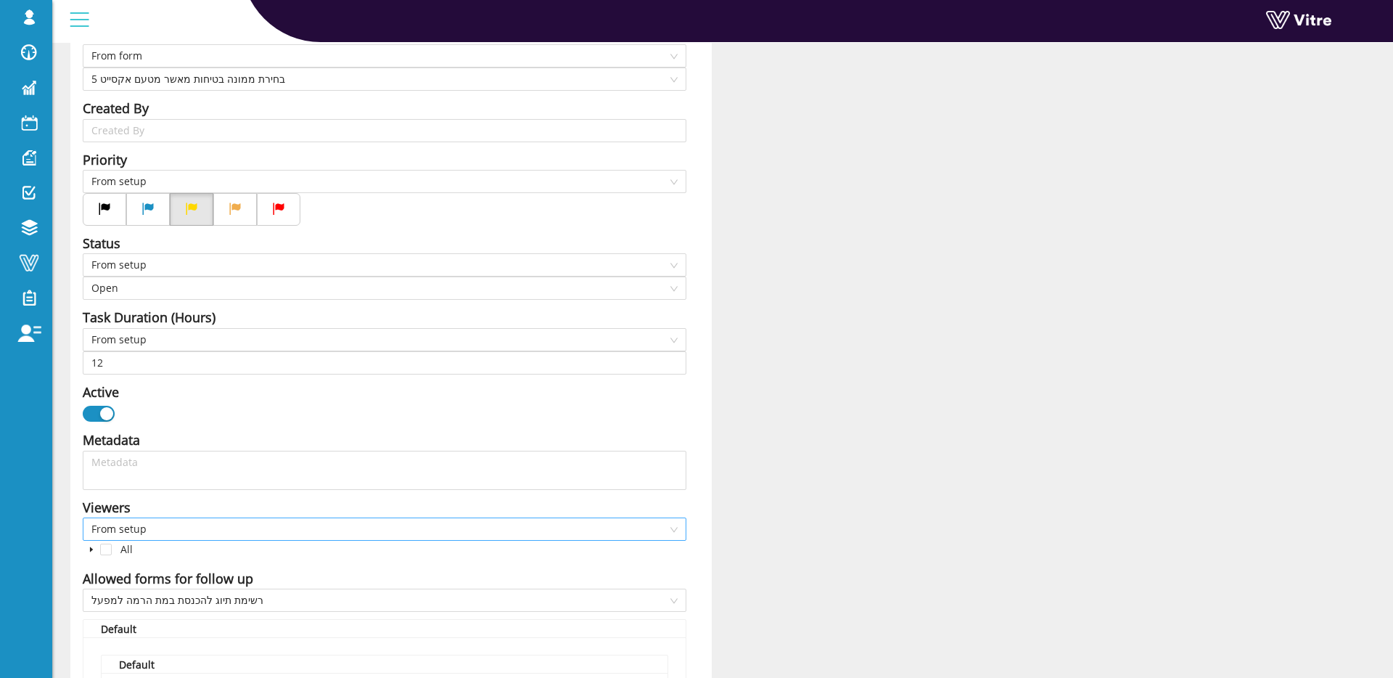
scroll to position [0, 0]
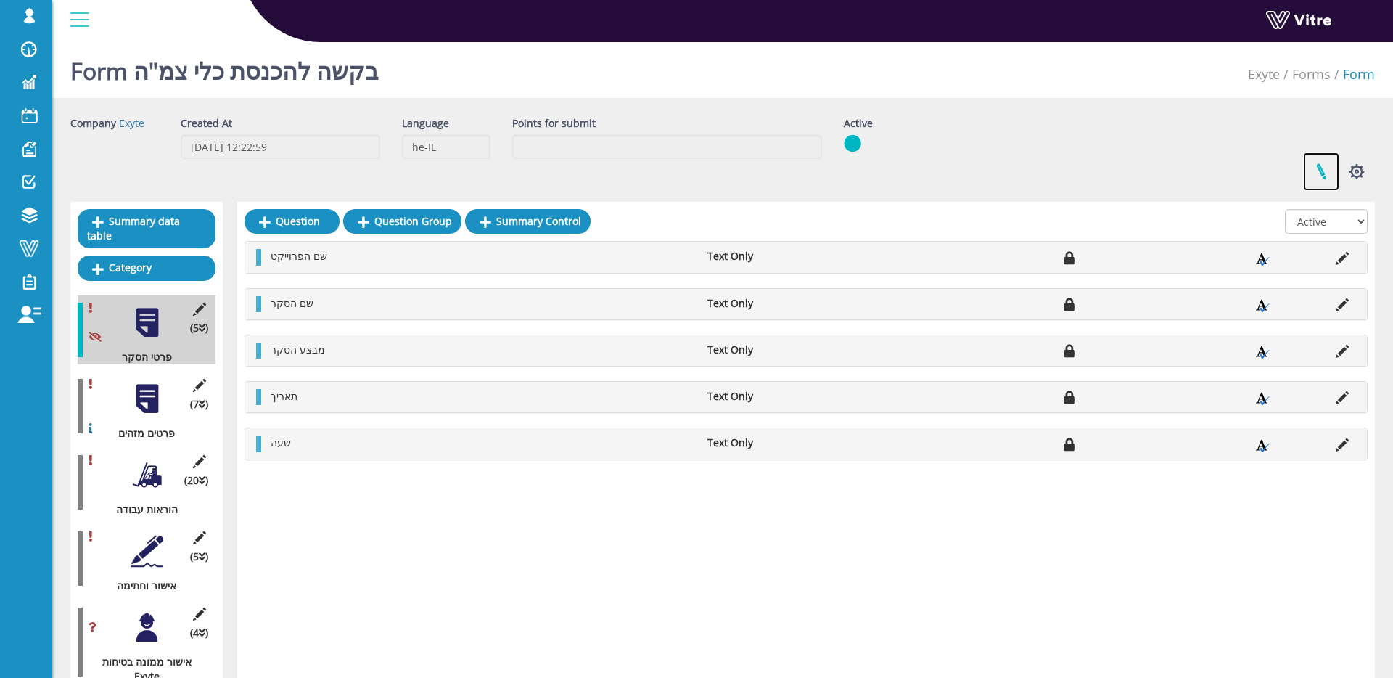
click at [1312, 176] on link at bounding box center [1321, 171] width 36 height 38
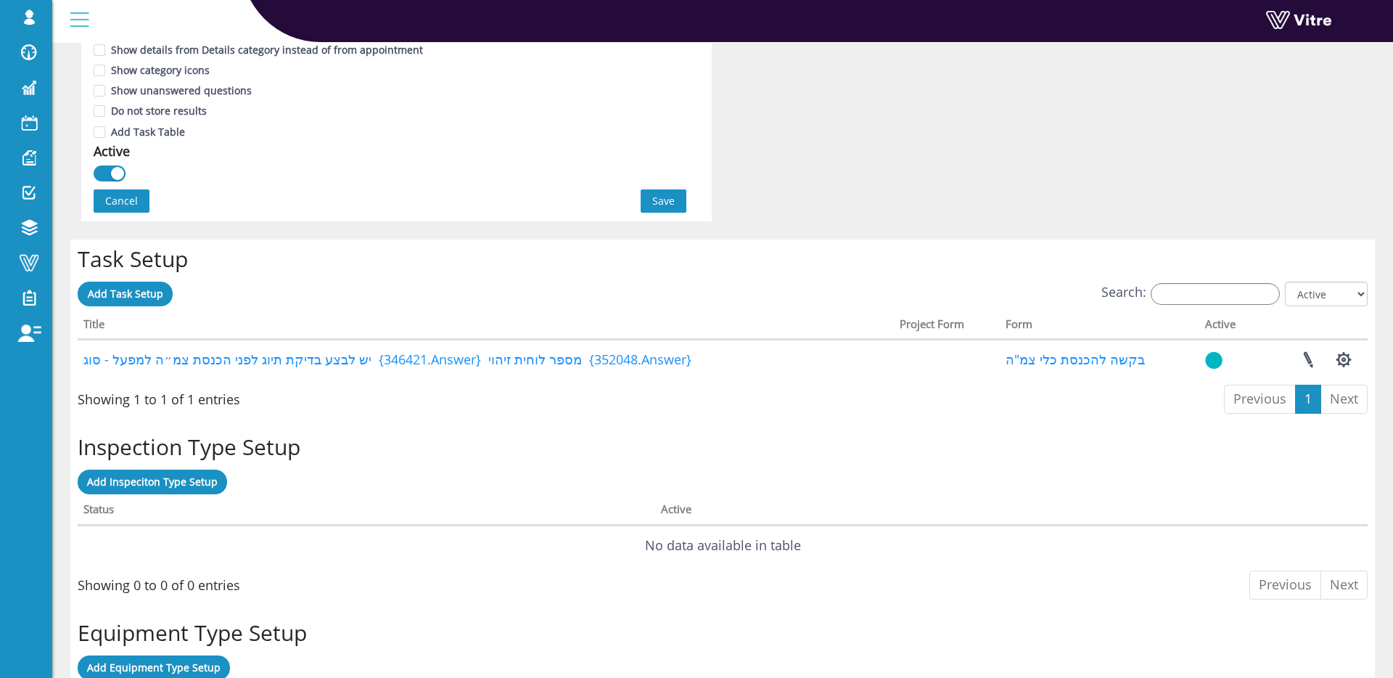
scroll to position [940, 0]
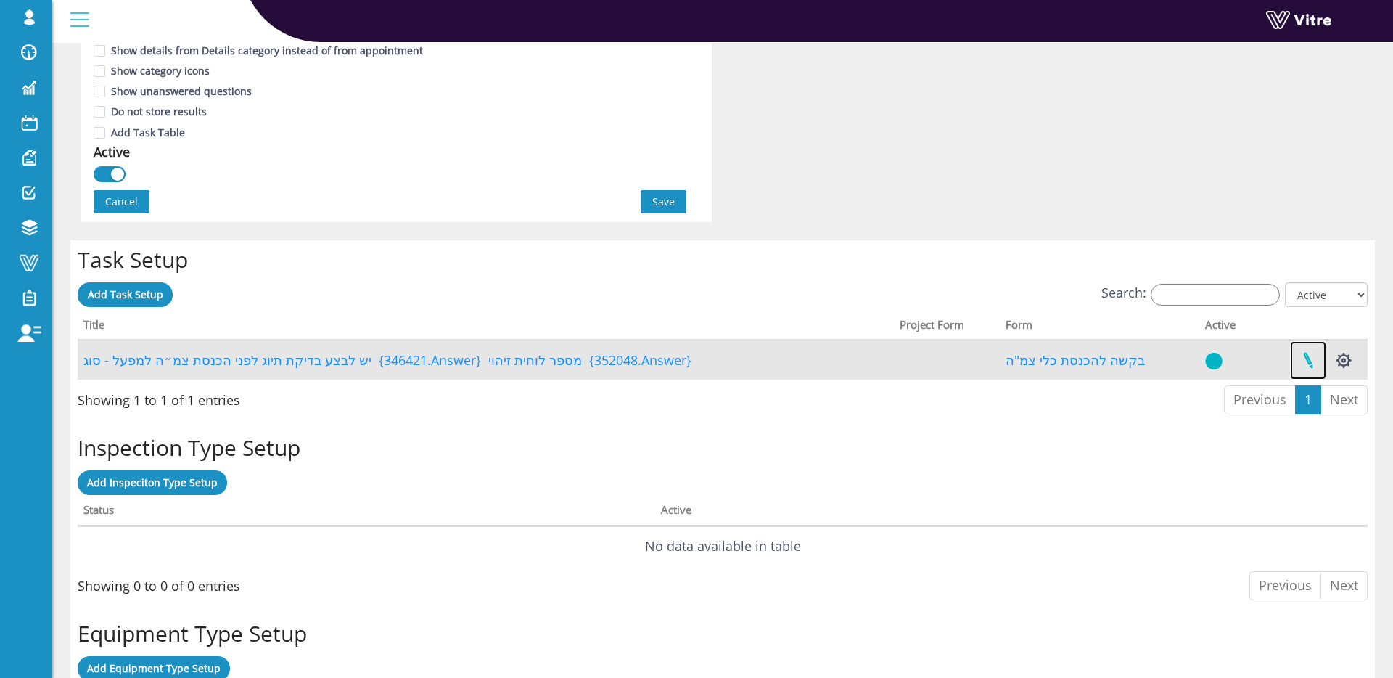
click at [1310, 364] on link at bounding box center [1308, 360] width 36 height 38
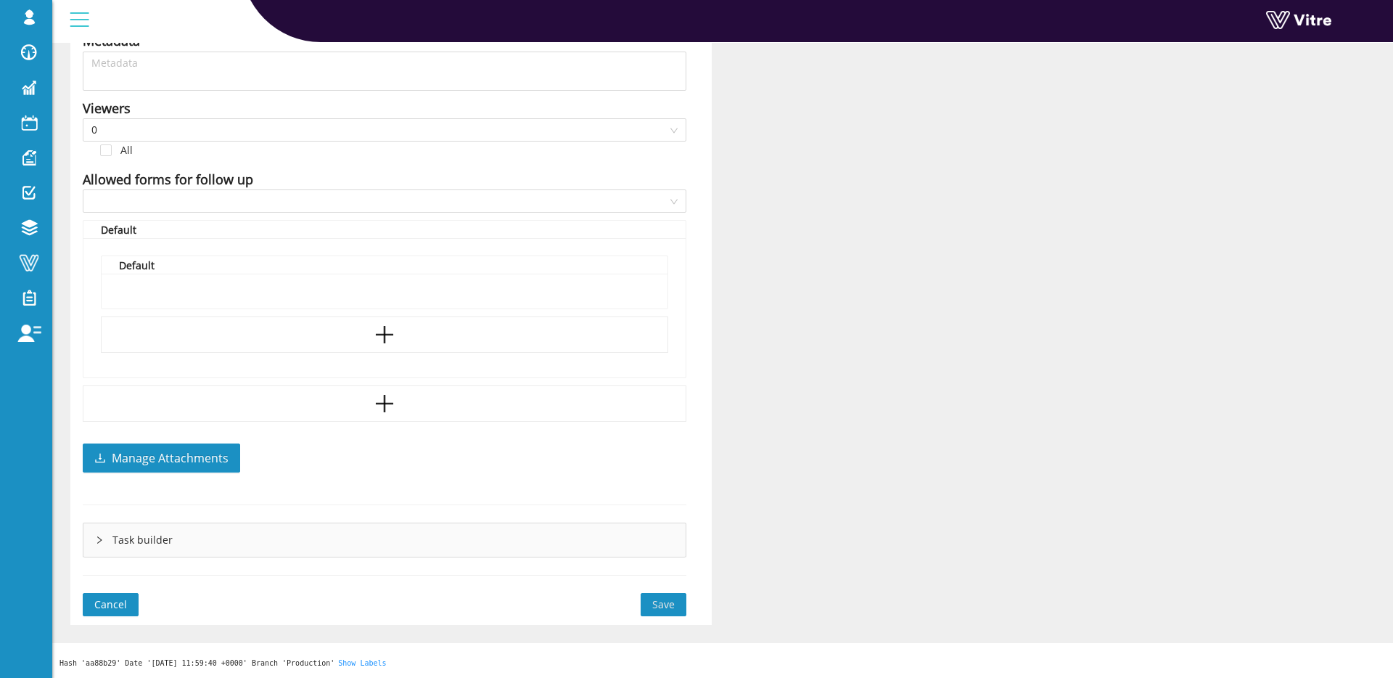
type input "[PERSON_NAME] SU"
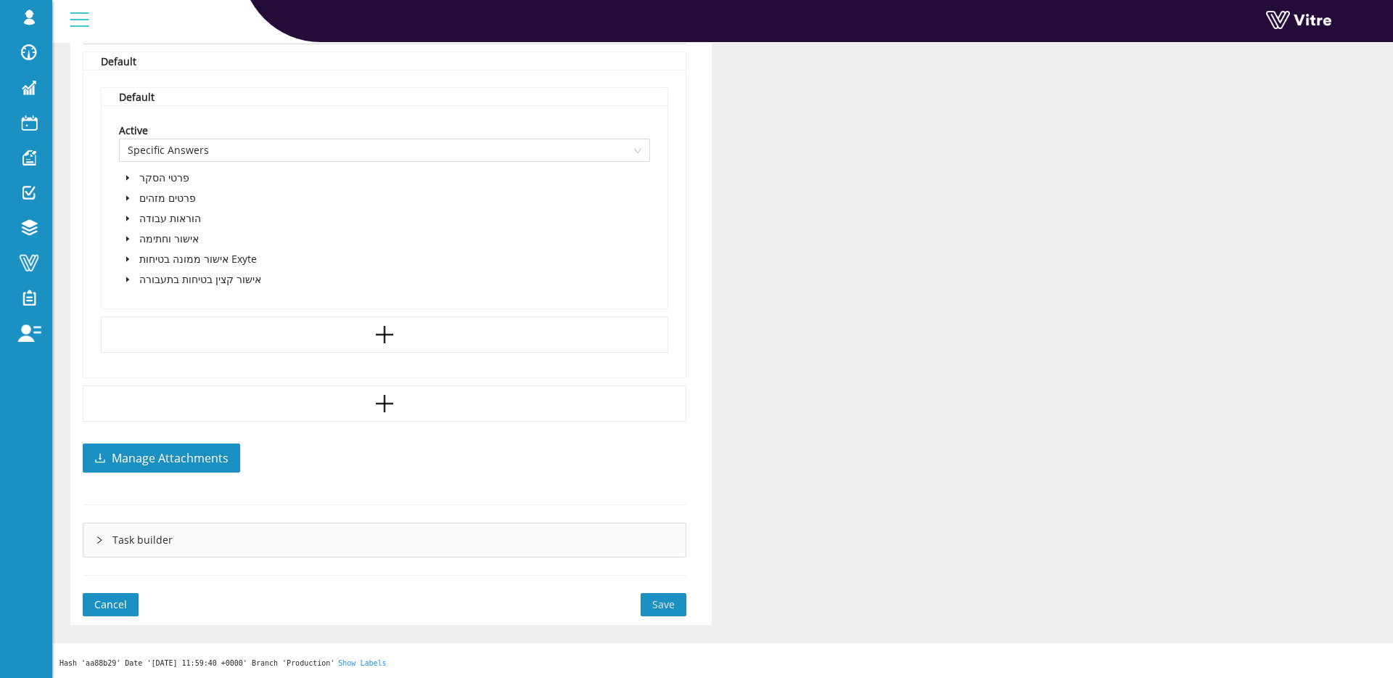
type input "12"
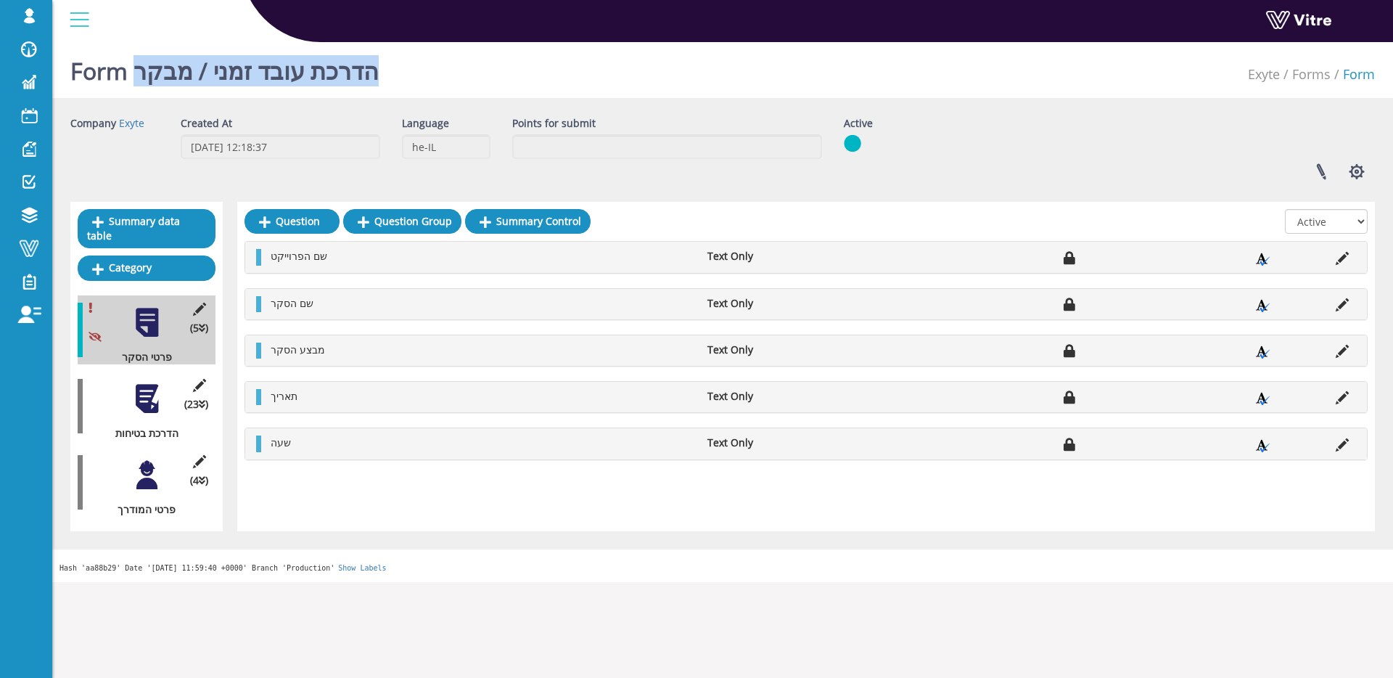
drag, startPoint x: 429, startPoint y: 73, endPoint x: 139, endPoint y: 78, distance: 289.6
click at [139, 78] on div "Form הדרכת עובד זמני / מבקר Exyte Forms Form" at bounding box center [722, 67] width 1341 height 62
copy h1 "הדרכת עובד זמני / מבקר"
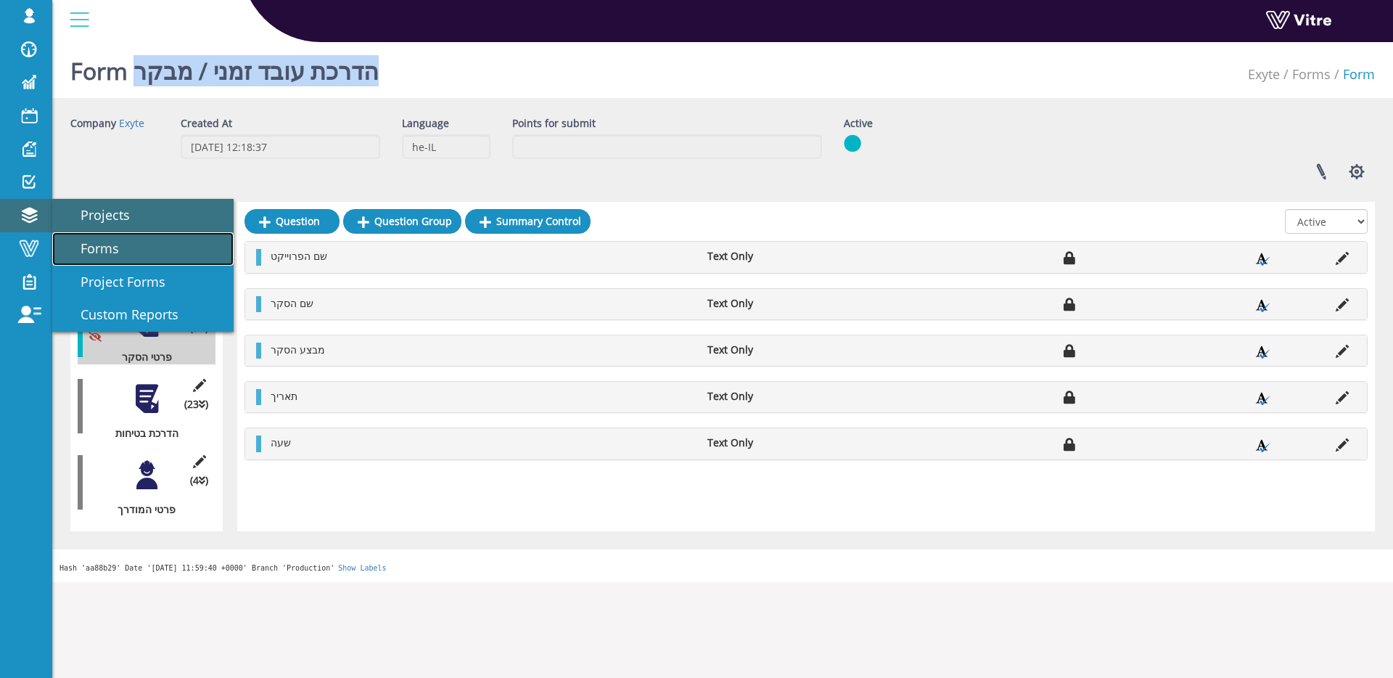
drag, startPoint x: 113, startPoint y: 235, endPoint x: 142, endPoint y: 230, distance: 29.5
click at [114, 235] on link "Forms" at bounding box center [142, 248] width 181 height 33
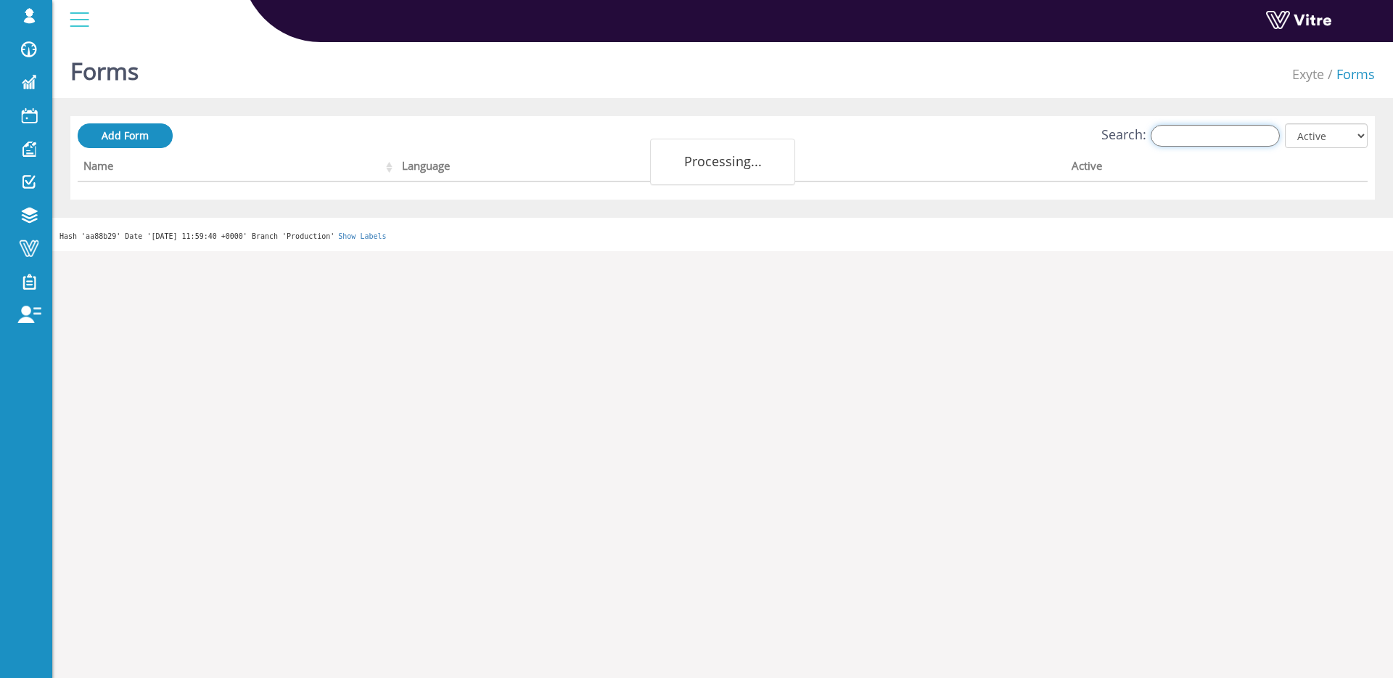
click at [1197, 131] on input "Search:" at bounding box center [1215, 136] width 129 height 22
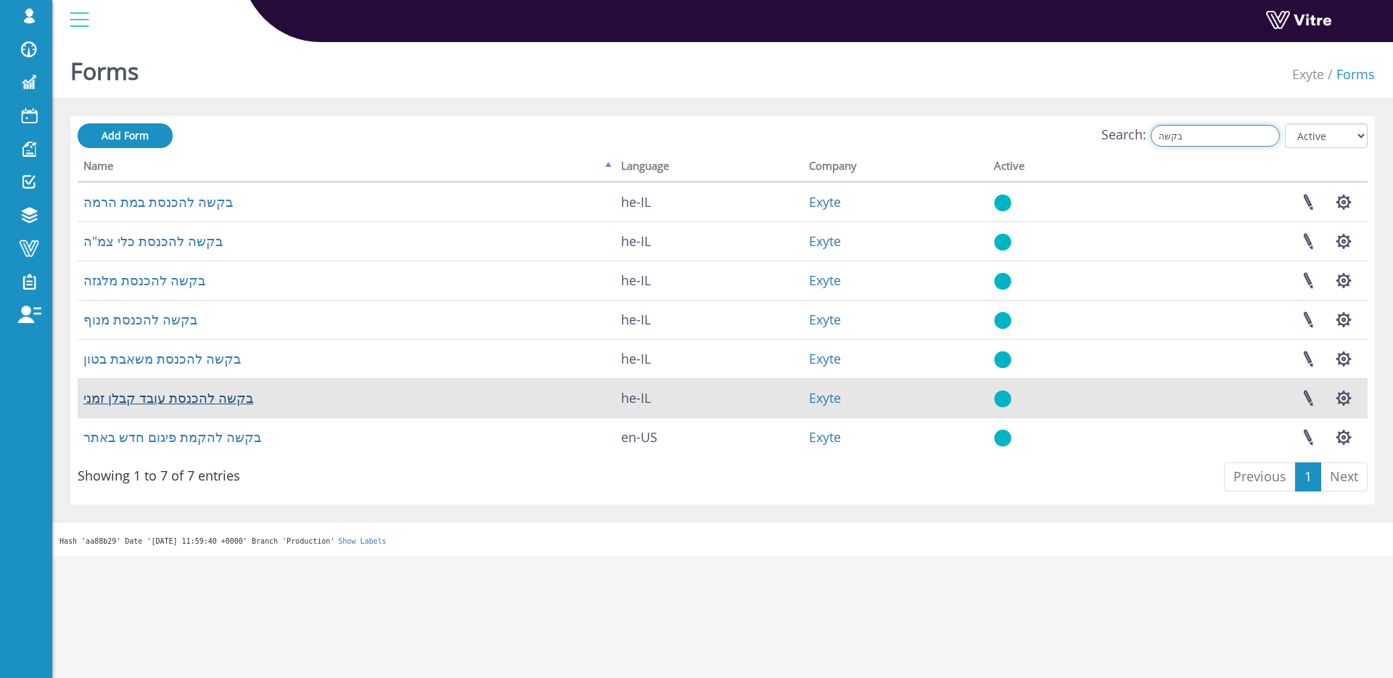
type input "בקשה"
click at [197, 400] on link "בקשה להכנסת עובד קבלן זמני" at bounding box center [168, 397] width 170 height 17
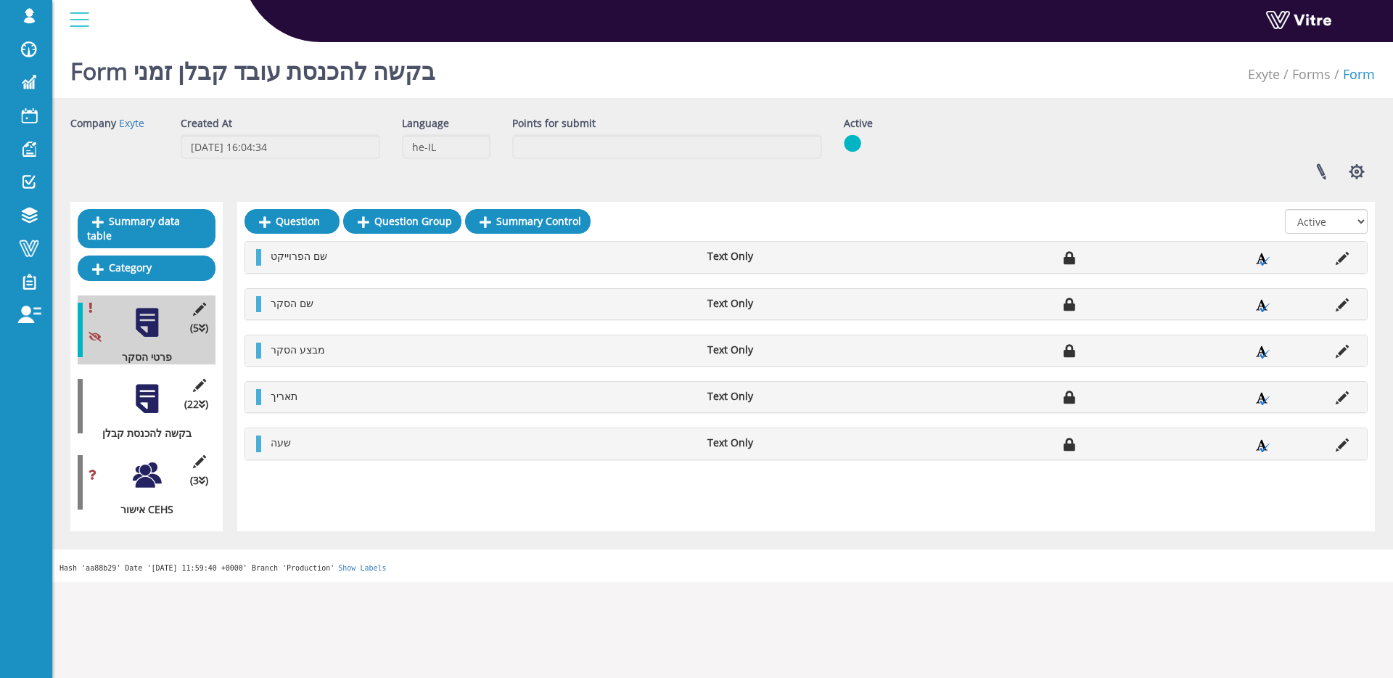
click at [144, 477] on div at bounding box center [147, 475] width 33 height 33
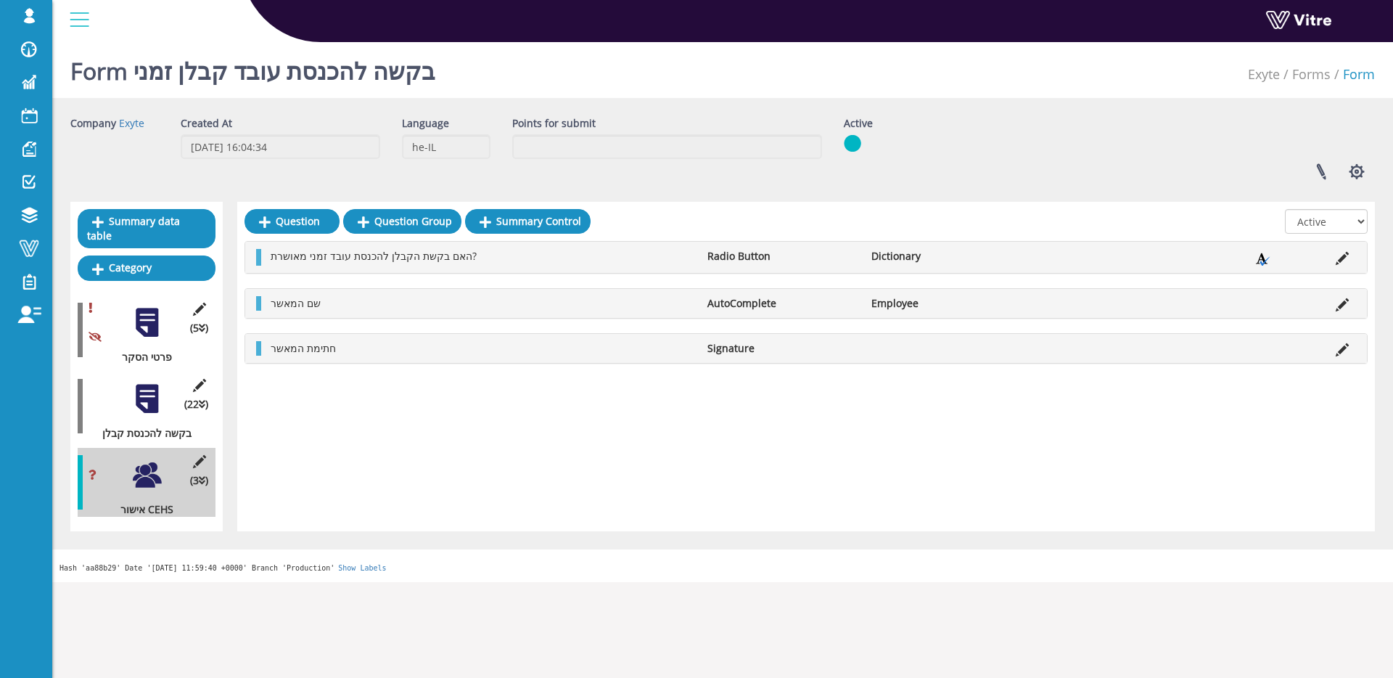
drag, startPoint x: 432, startPoint y: 273, endPoint x: 432, endPoint y: 265, distance: 8.0
click at [432, 265] on div "האם בקשת הקבלן להכנסת עובד זמני מאושרת? Radio Button Dictionary שם המאשר AutoCo…" at bounding box center [806, 302] width 1123 height 122
click at [438, 254] on span "האם בקשת הקבלן להכנסת עובד זמני מאושרת?" at bounding box center [374, 256] width 206 height 14
click at [1349, 254] on li "Edit Question" at bounding box center [1343, 256] width 28 height 15
click at [1345, 258] on icon at bounding box center [1342, 258] width 13 height 13
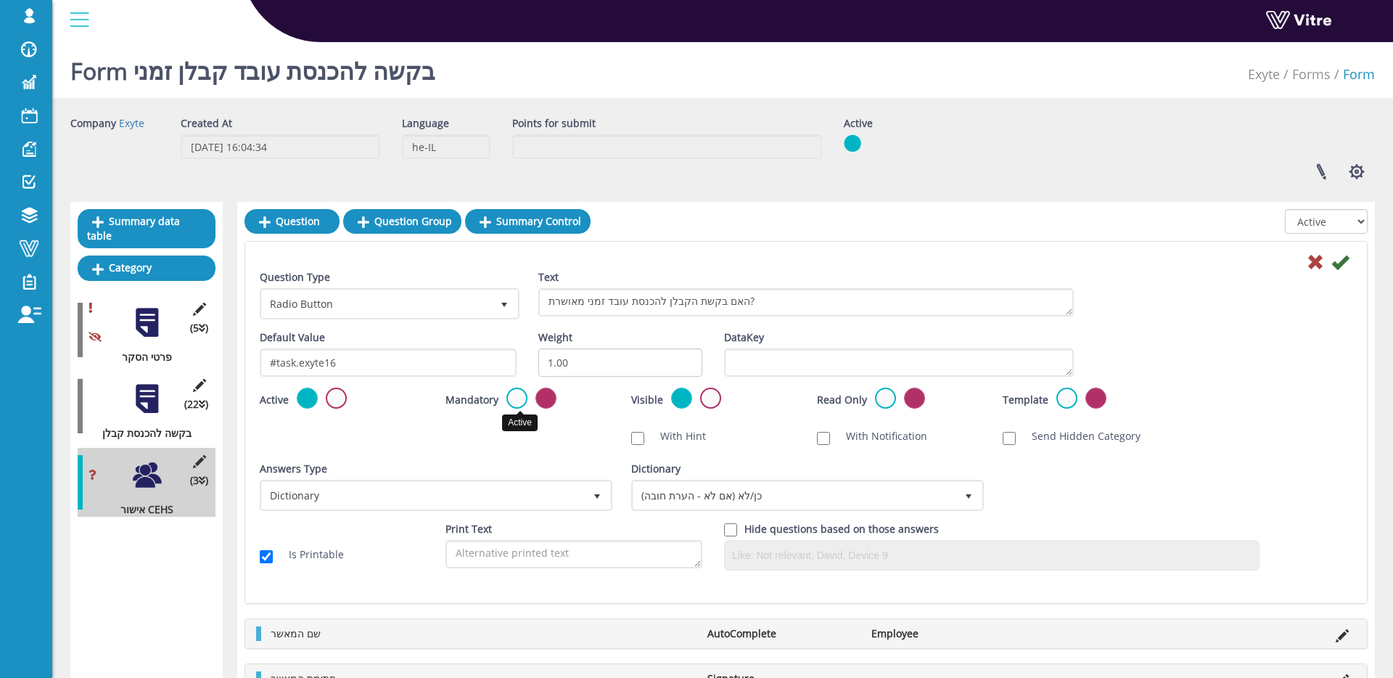
click at [513, 397] on label at bounding box center [516, 397] width 21 height 21
click at [0, 0] on input "radio" at bounding box center [0, 0] width 0 height 0
click at [1336, 262] on icon at bounding box center [1340, 261] width 17 height 17
